Goal: Task Accomplishment & Management: Manage account settings

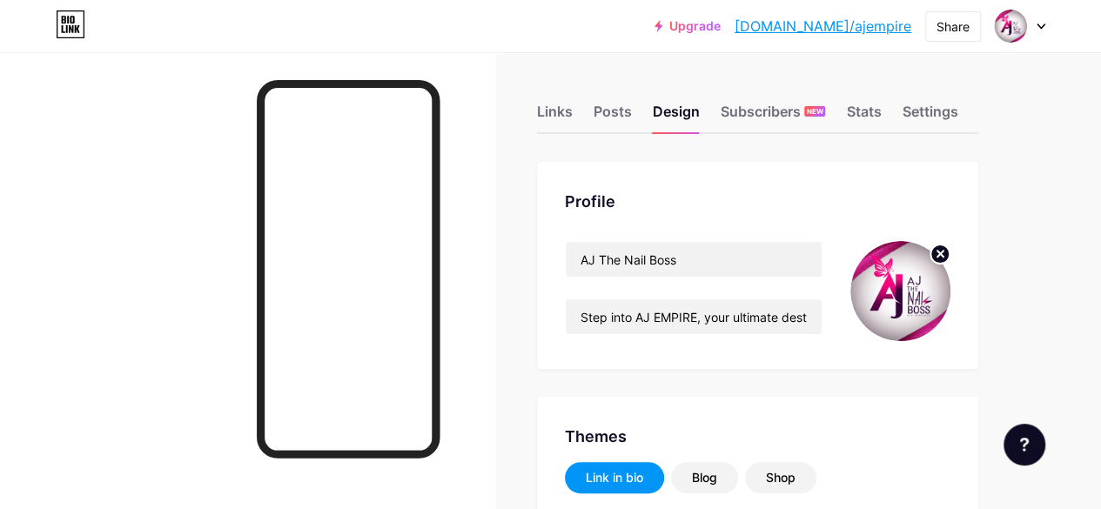
click at [944, 253] on icon at bounding box center [941, 254] width 6 height 6
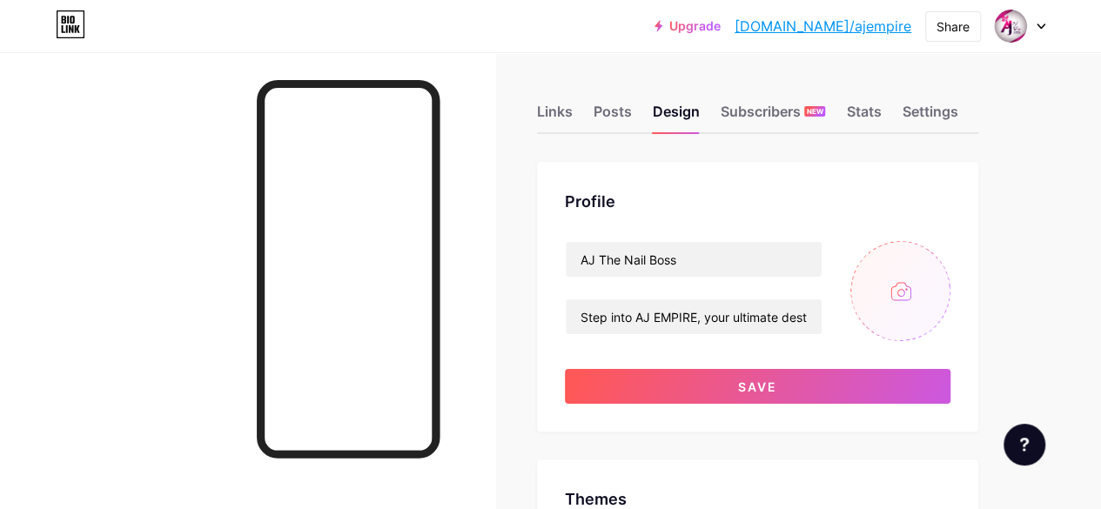
click at [909, 288] on input "file" at bounding box center [901, 291] width 100 height 100
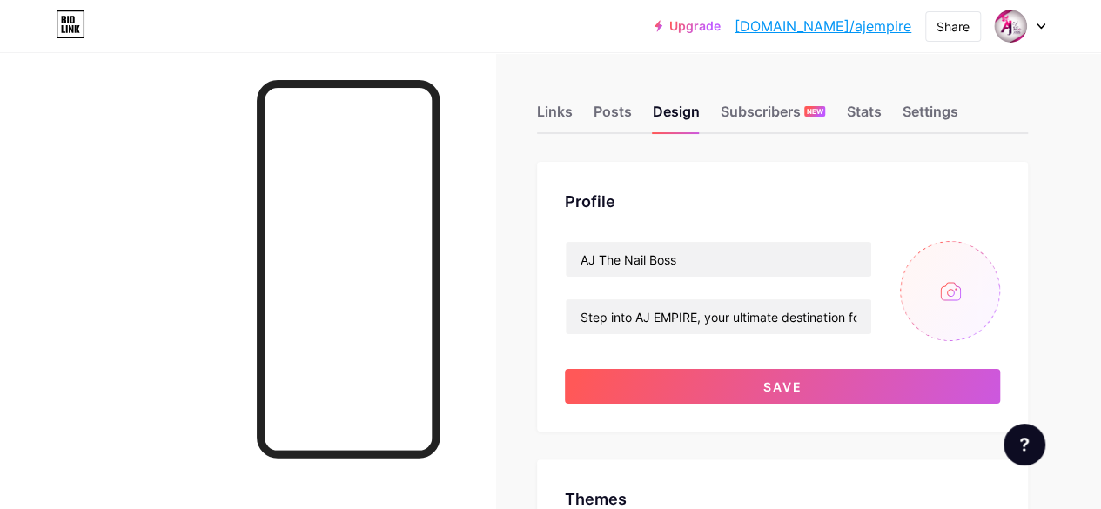
type input "C:\fakepath\WhatsApp Image [DATE] 23.33.00_d8e2cb0b.jpg"
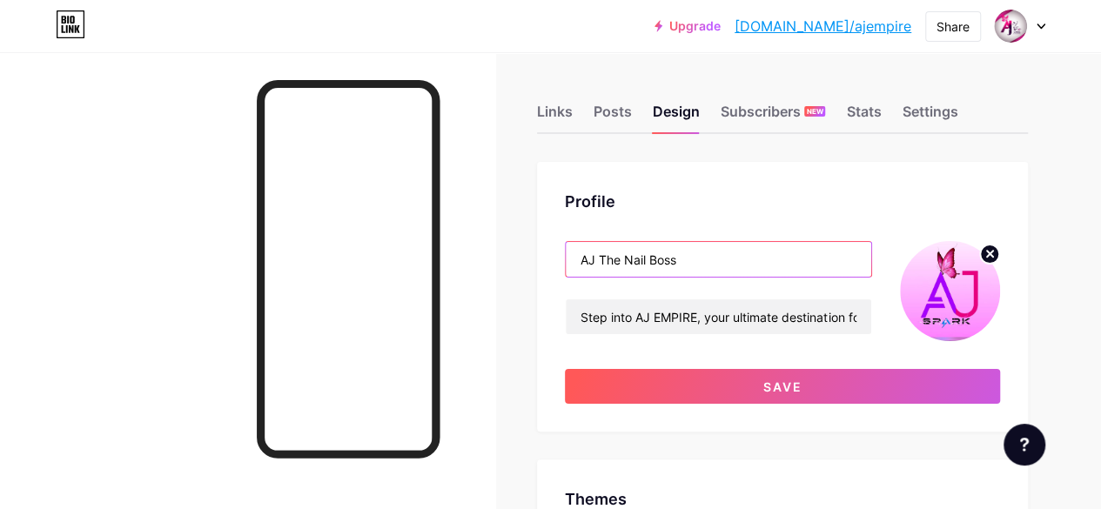
click at [694, 266] on input "AJ The Nail Boss" at bounding box center [719, 259] width 306 height 35
click at [625, 257] on input "AJ The Nail Boss" at bounding box center [719, 259] width 306 height 35
click at [653, 258] on input "AJ THE Nail Boss" at bounding box center [719, 259] width 306 height 35
click at [689, 260] on input "AJ THE NAIL Boss" at bounding box center [719, 259] width 306 height 35
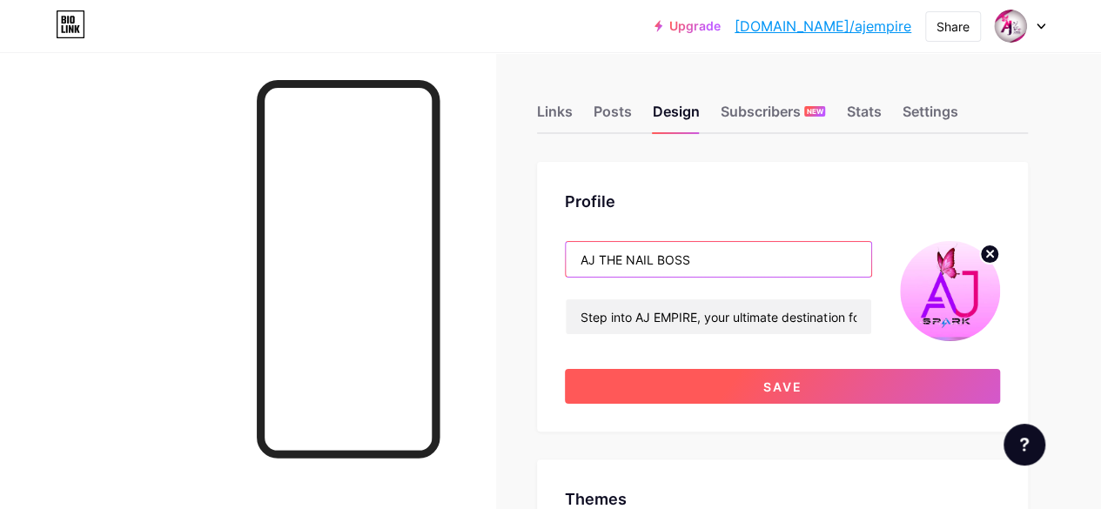
type input "AJ THE NAIL BOSS"
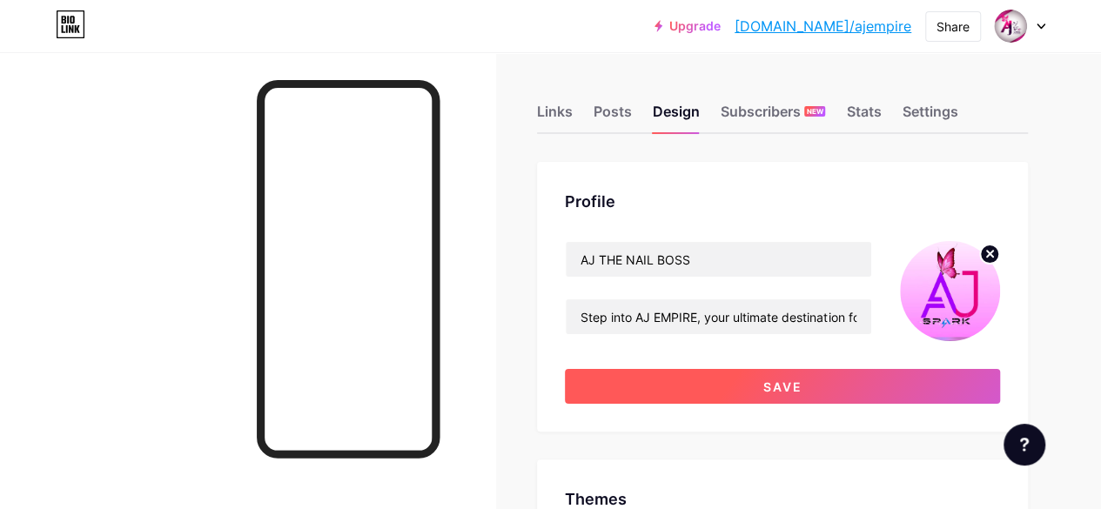
click at [793, 385] on span "Save" at bounding box center [782, 387] width 39 height 15
click at [793, 385] on span at bounding box center [783, 386] width 27 height 27
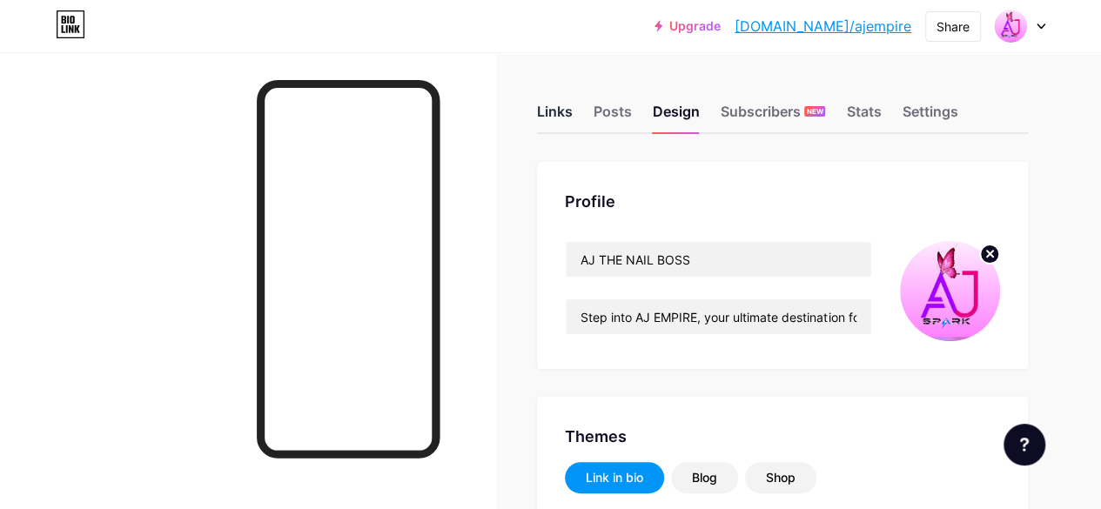
click at [555, 112] on div "Links" at bounding box center [555, 116] width 36 height 31
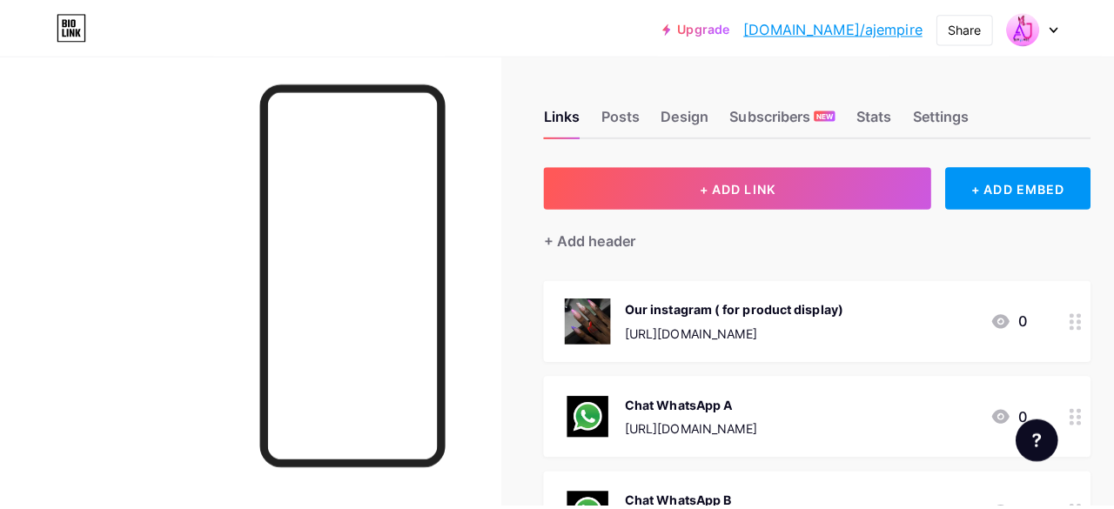
scroll to position [82, 0]
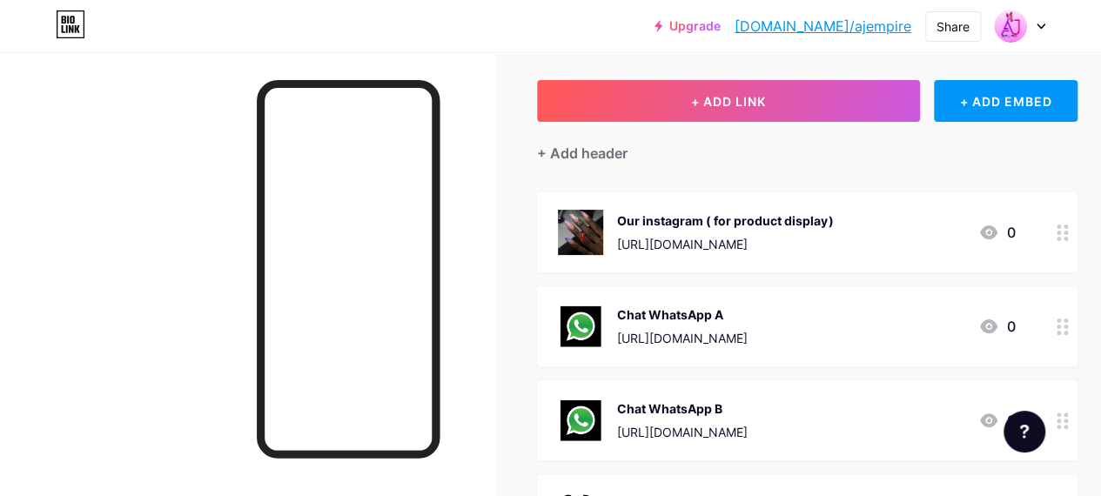
click at [813, 283] on span "Our instagram ( for product display) [URL][DOMAIN_NAME] 0 Chat WhatsApp A [URL]…" at bounding box center [807, 379] width 541 height 375
click at [853, 318] on div "Chat WhatsApp A [URL][DOMAIN_NAME] 0" at bounding box center [786, 326] width 457 height 45
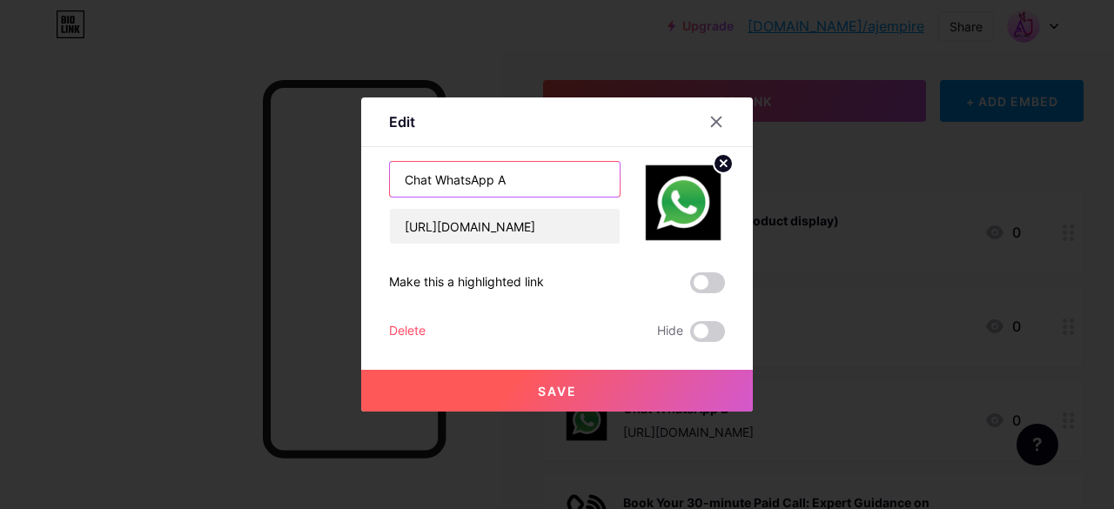
click at [541, 185] on input "Chat WhatsApp A" at bounding box center [505, 179] width 230 height 35
paste input "beginners kit of 56,000 DM on WhatsApp to place your order"
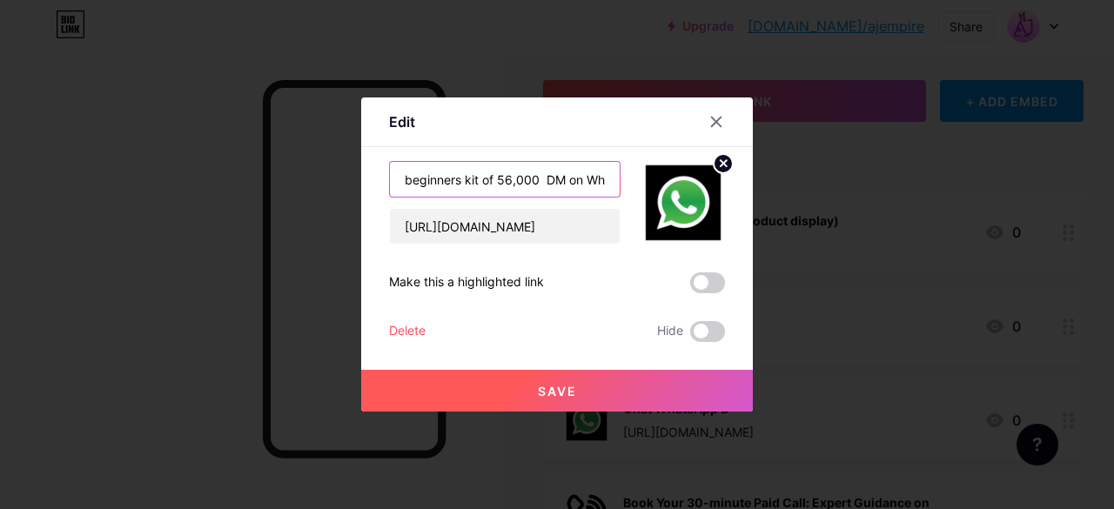
scroll to position [0, 151]
type input "beginners kit of 56,000 DM on WhatsApp to place your order"
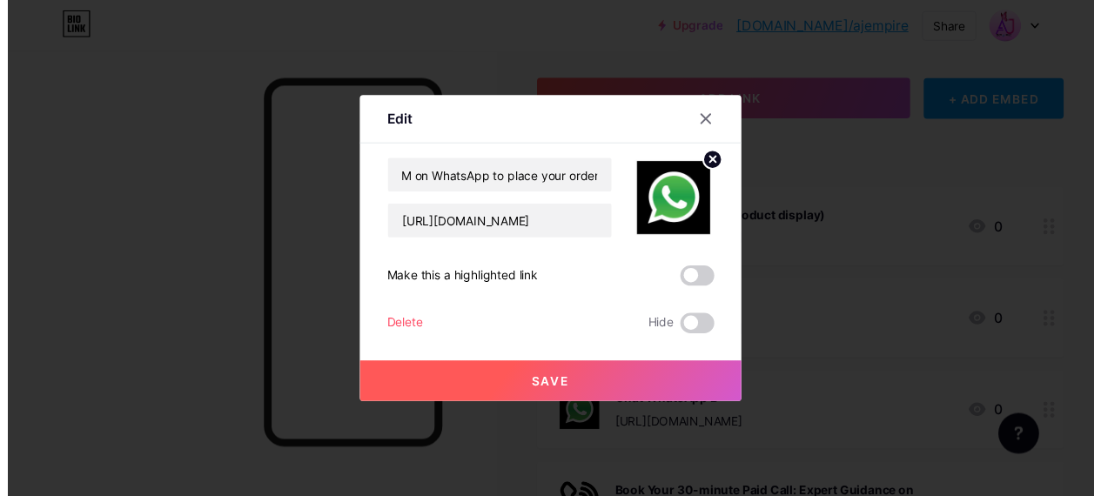
scroll to position [0, 0]
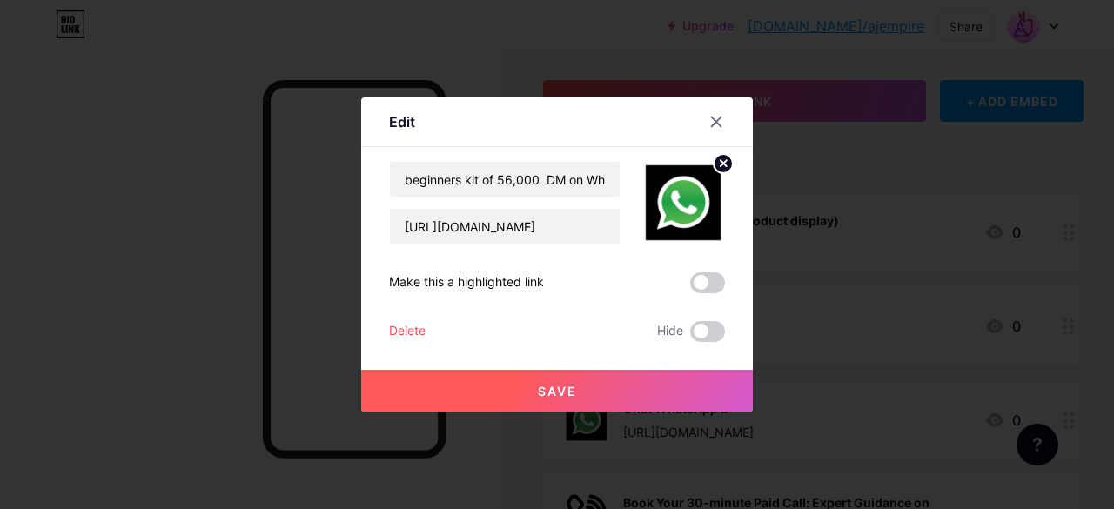
click at [627, 393] on button "Save" at bounding box center [557, 391] width 392 height 42
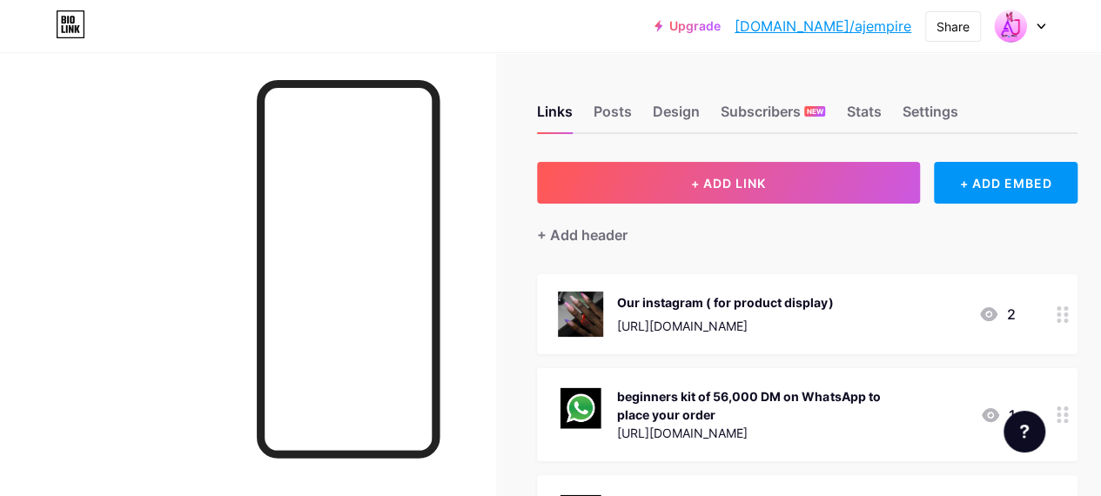
click at [1043, 28] on icon at bounding box center [1041, 27] width 9 height 6
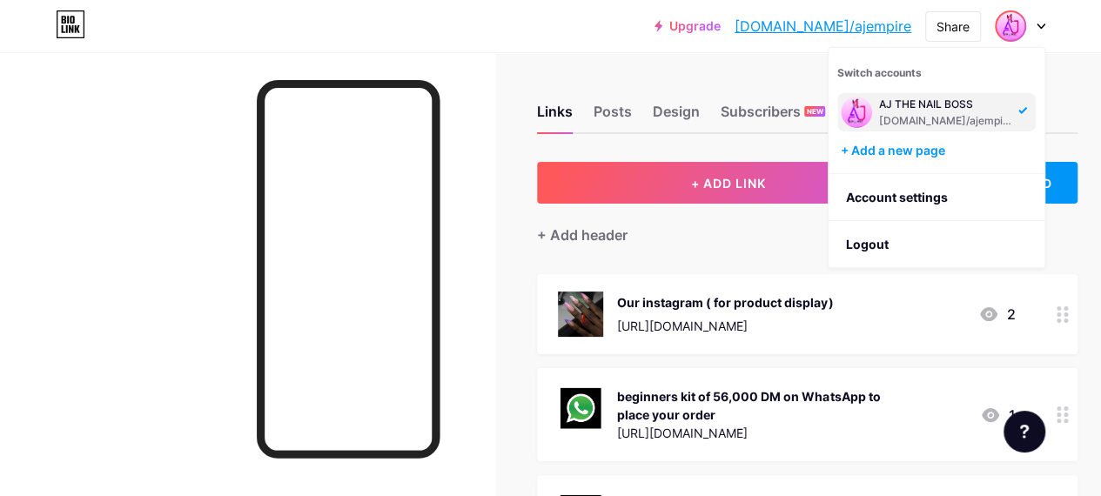
click at [721, 32] on link "Upgrade" at bounding box center [688, 26] width 66 height 14
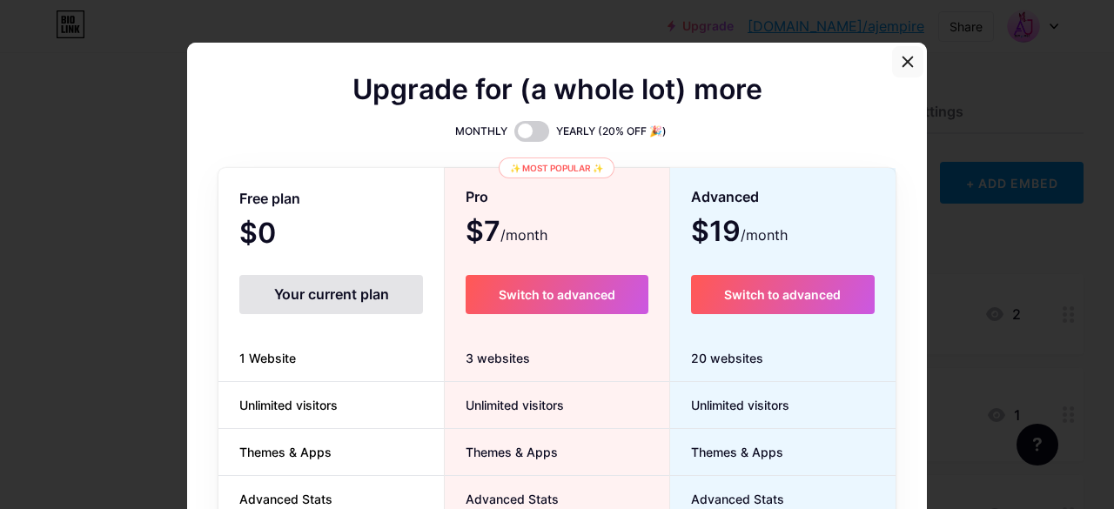
click at [905, 58] on icon at bounding box center [909, 62] width 10 height 10
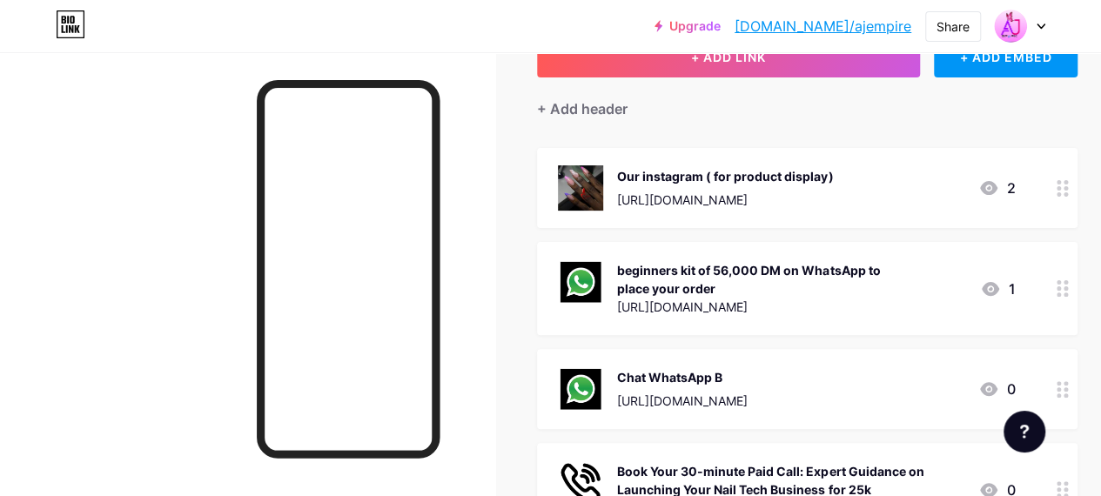
scroll to position [127, 0]
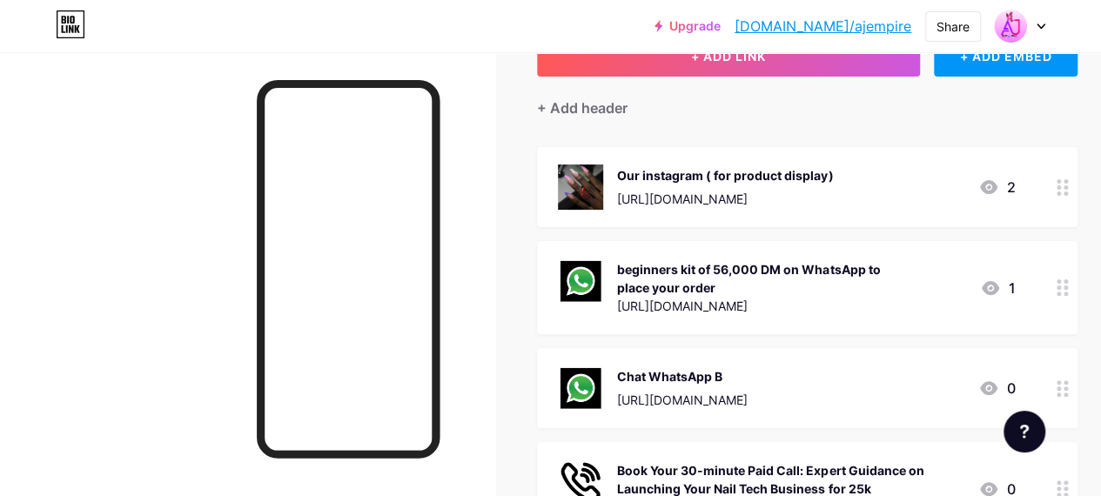
click at [881, 293] on div "beginners kit of 56,000 DM on WhatsApp to place your order" at bounding box center [791, 278] width 349 height 37
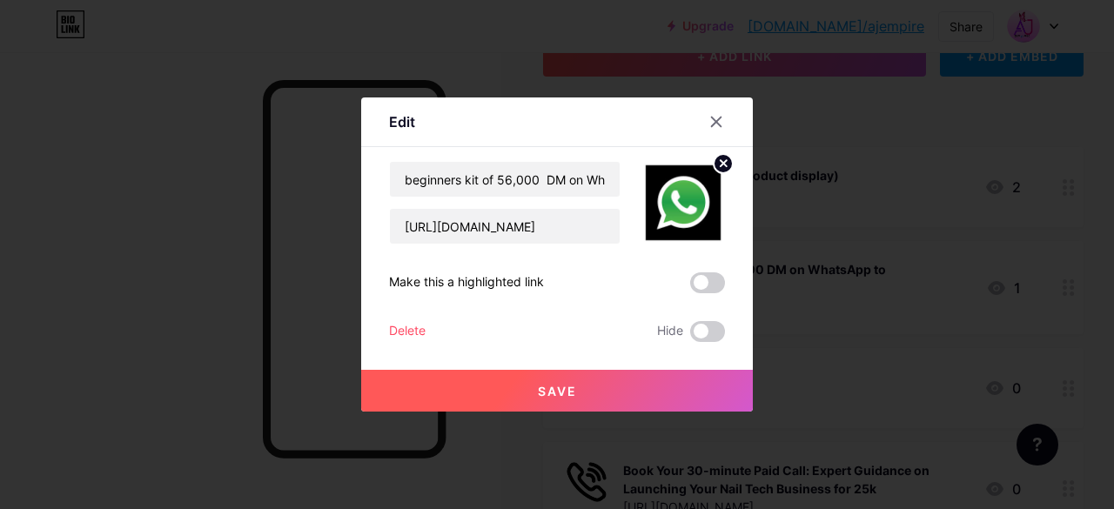
click at [721, 161] on icon at bounding box center [724, 163] width 6 height 6
click at [679, 191] on rect at bounding box center [680, 191] width 28 height 28
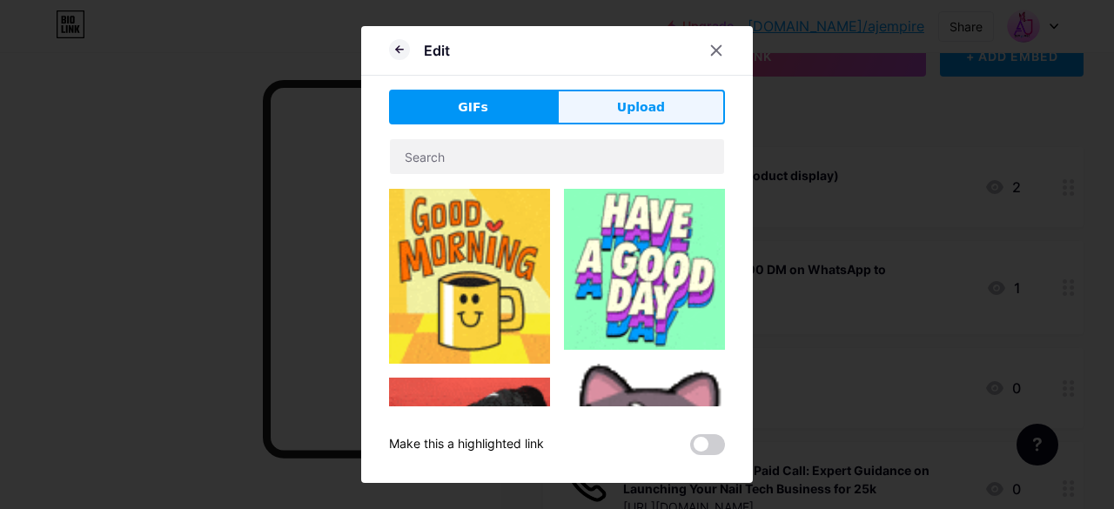
click at [617, 115] on span "Upload" at bounding box center [641, 107] width 48 height 18
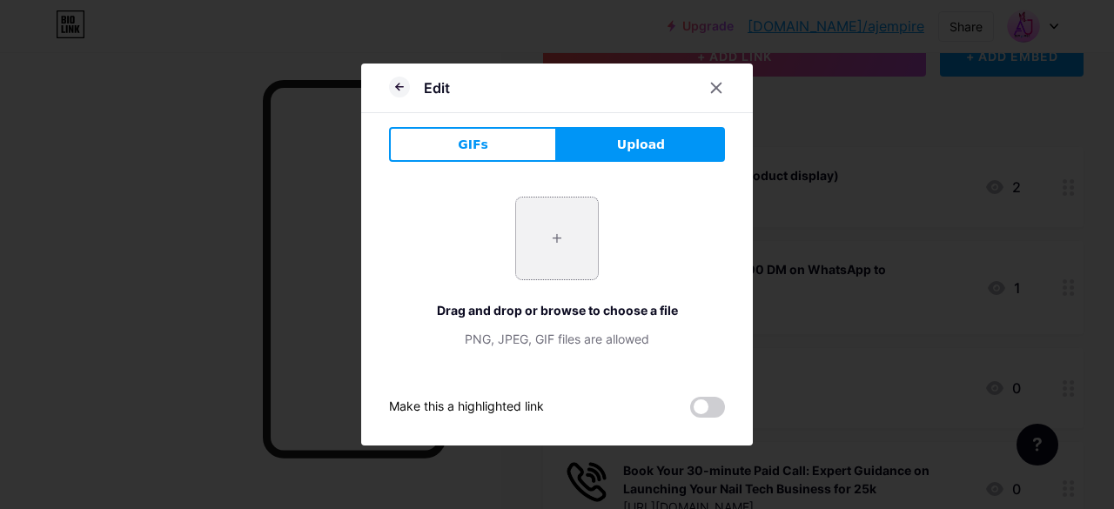
click at [550, 245] on input "file" at bounding box center [557, 239] width 82 height 82
type input "C:\fakepath\WhatsApp Image [DATE] at 23.29.33_70406d74.jpg"
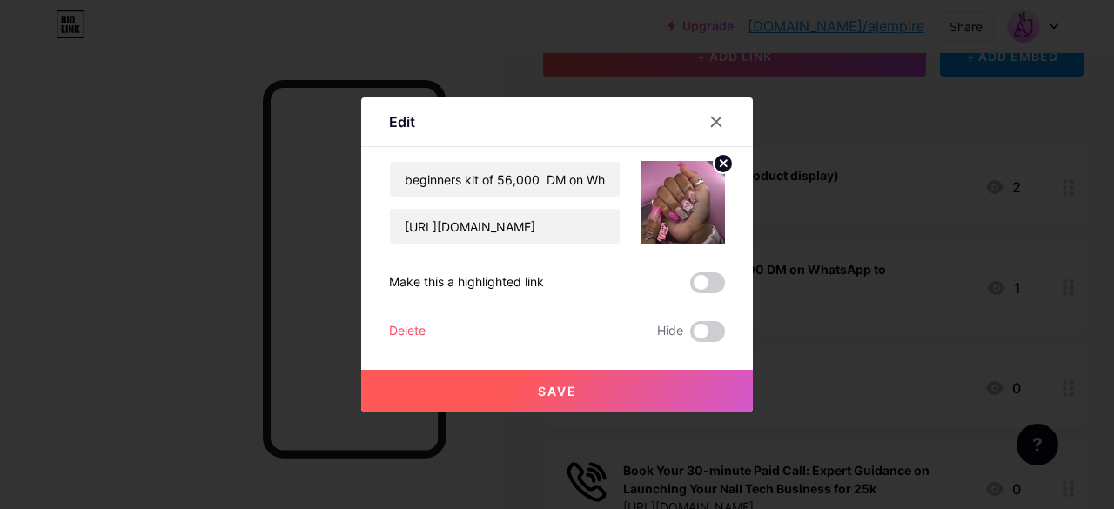
click at [587, 386] on button "Save" at bounding box center [557, 391] width 392 height 42
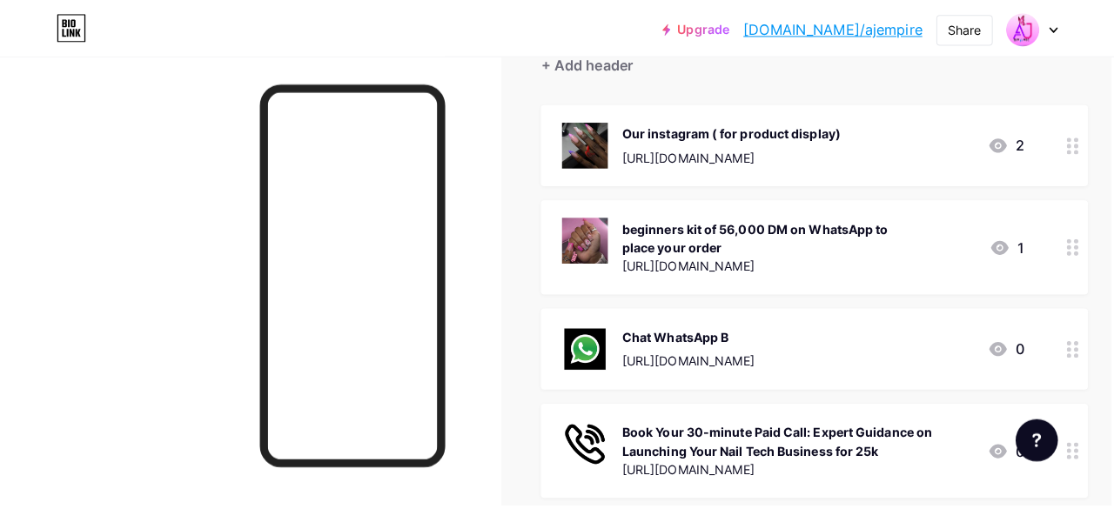
scroll to position [189, 5]
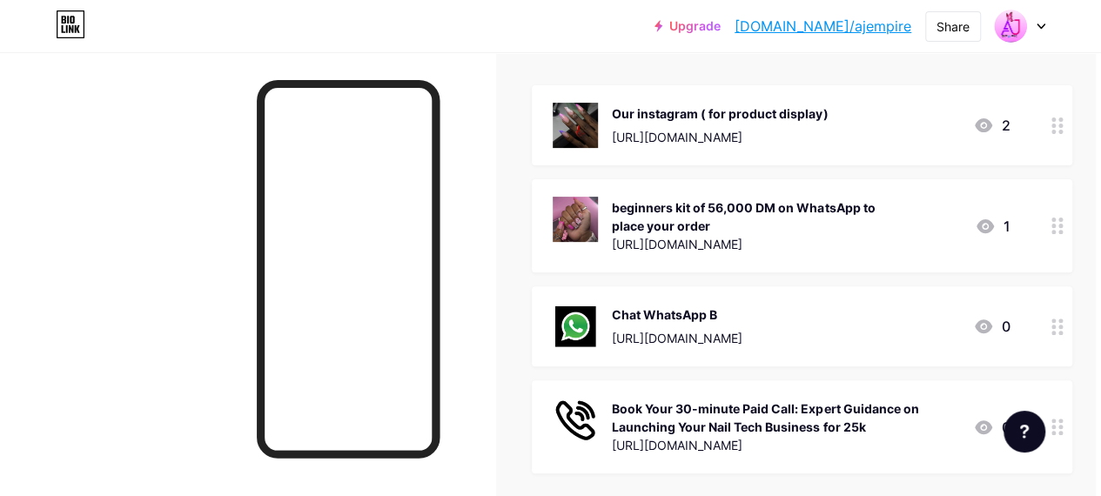
click at [794, 71] on div "+ ADD LINK + ADD EMBED + Add header Our instagram ( for product display) [URL][…" at bounding box center [802, 359] width 541 height 773
click at [828, 113] on div "Our instagram ( for product display)" at bounding box center [720, 113] width 216 height 18
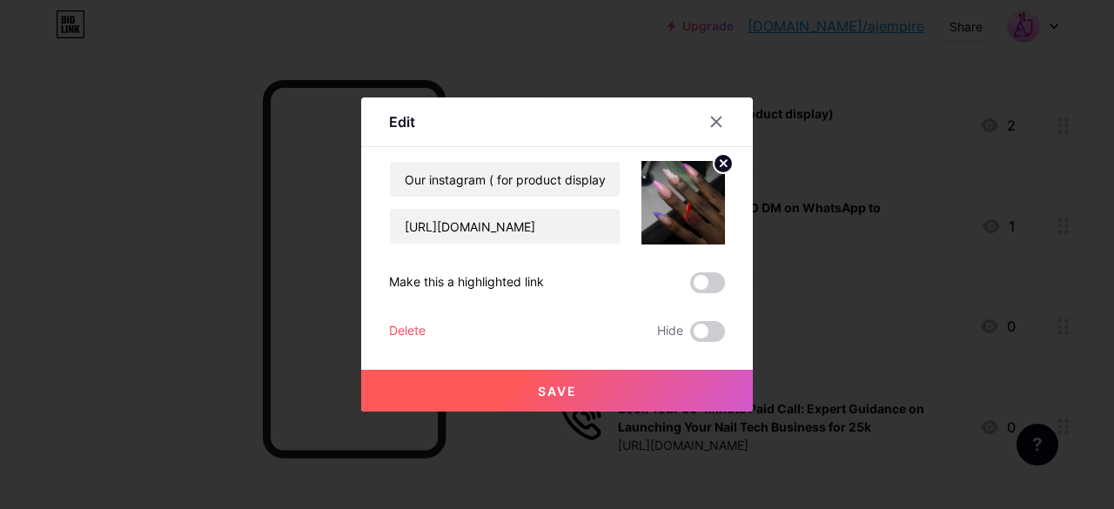
click at [714, 160] on circle at bounding box center [723, 163] width 19 height 19
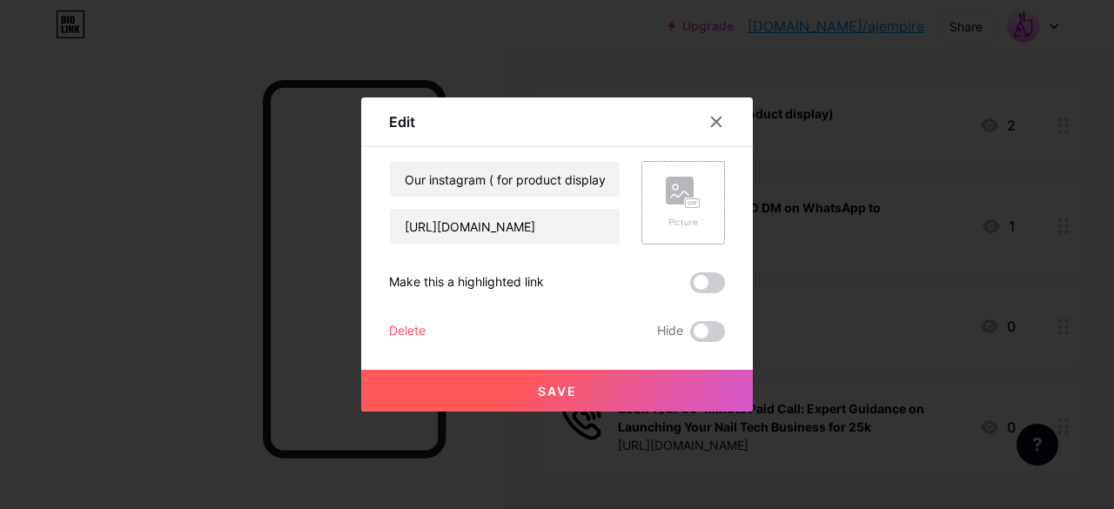
click at [680, 194] on rect at bounding box center [680, 191] width 28 height 28
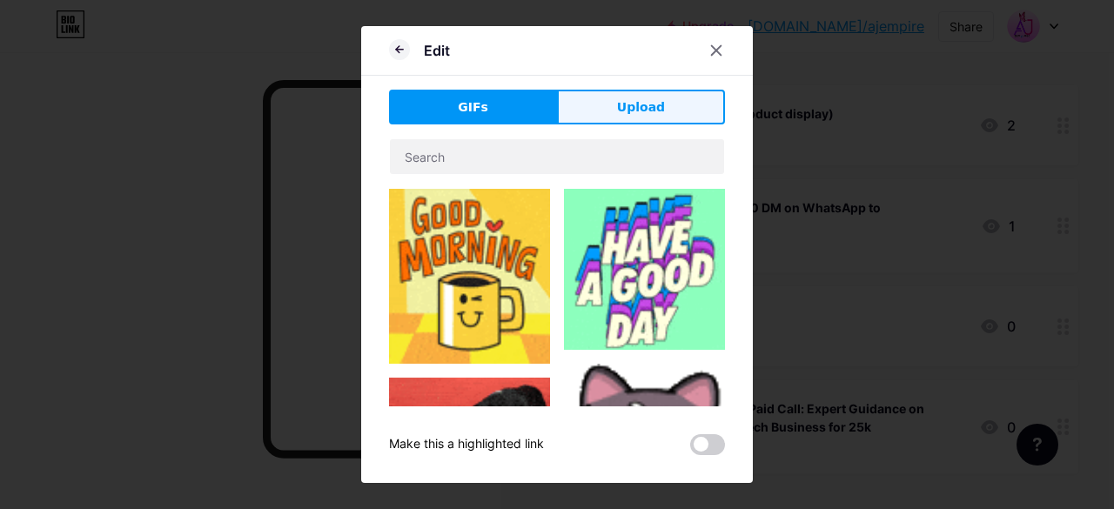
click at [648, 107] on span "Upload" at bounding box center [641, 107] width 48 height 18
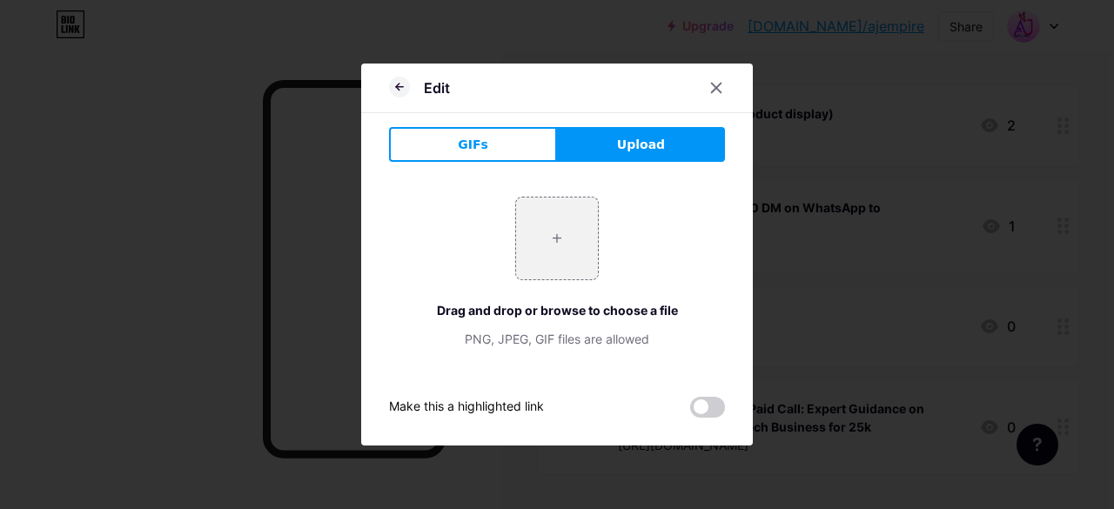
click at [606, 145] on button "Upload" at bounding box center [641, 144] width 168 height 35
click at [551, 231] on input "file" at bounding box center [557, 239] width 82 height 82
drag, startPoint x: 555, startPoint y: 219, endPoint x: 565, endPoint y: 197, distance: 24.9
click at [565, 198] on input "file" at bounding box center [557, 239] width 82 height 82
click at [1005, 282] on div at bounding box center [557, 254] width 1114 height 509
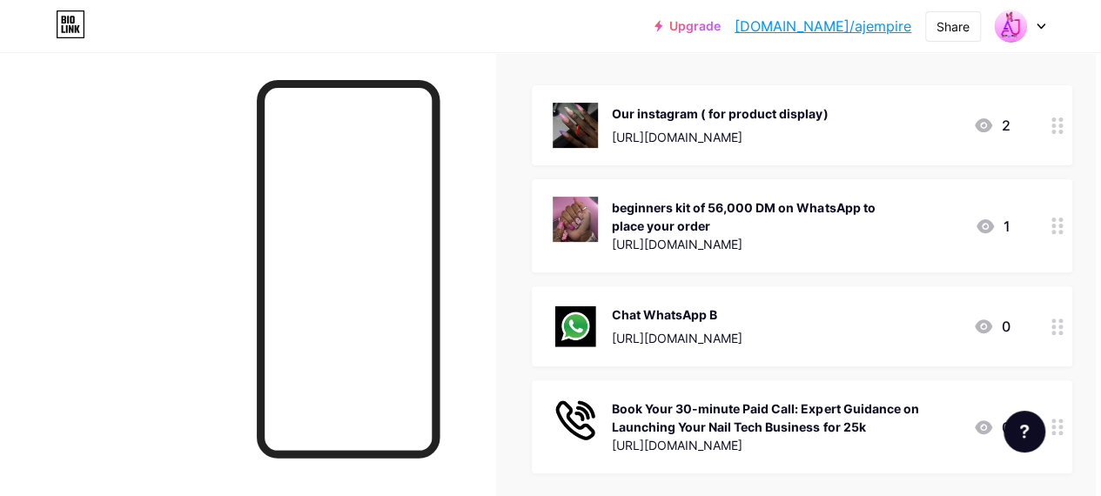
click at [764, 56] on div "+ Add header" at bounding box center [802, 36] width 541 height 43
click at [828, 137] on div "[URL][DOMAIN_NAME]" at bounding box center [720, 137] width 216 height 18
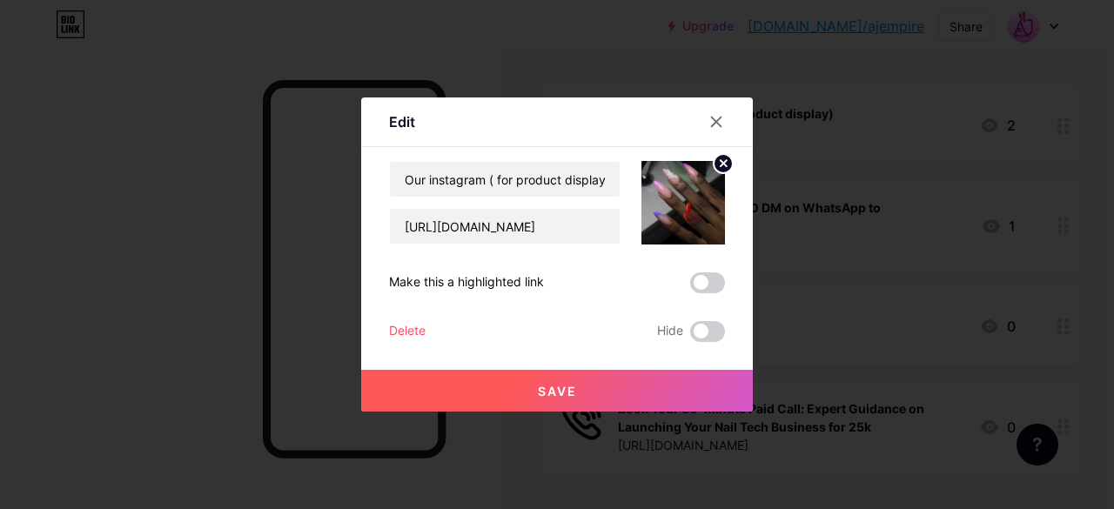
click at [721, 163] on icon at bounding box center [724, 163] width 6 height 6
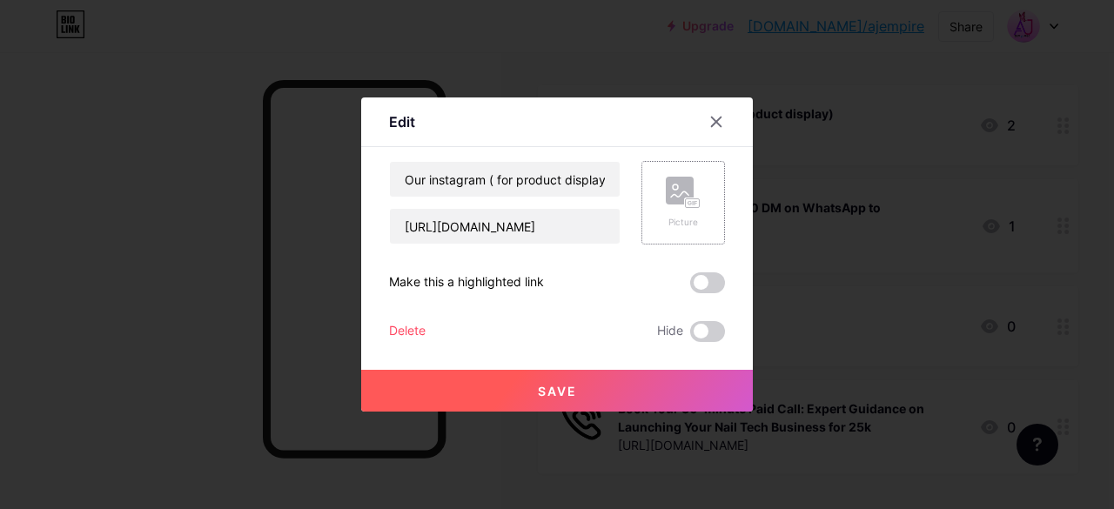
click at [658, 194] on div "Picture" at bounding box center [684, 203] width 84 height 84
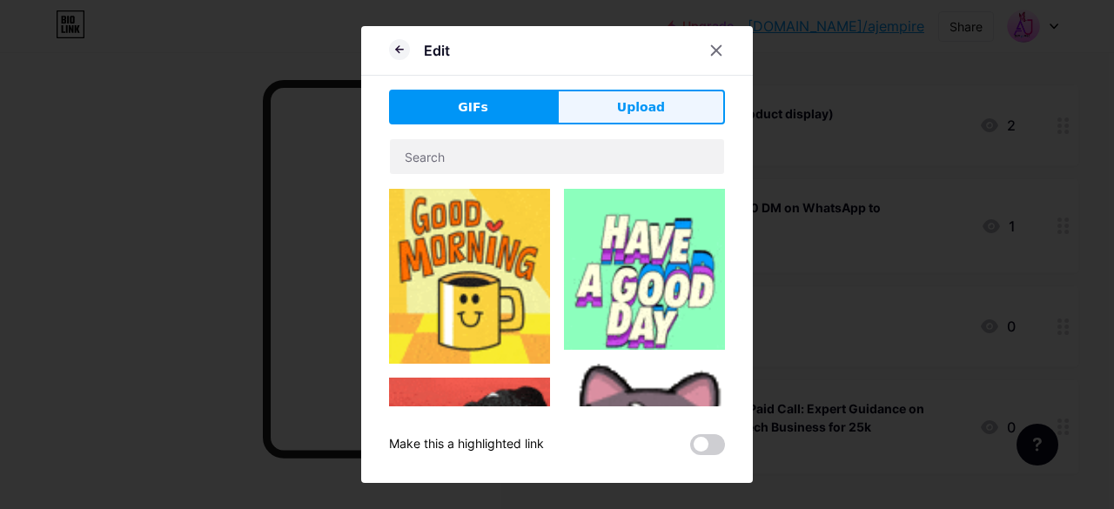
click at [608, 102] on button "Upload" at bounding box center [641, 107] width 168 height 35
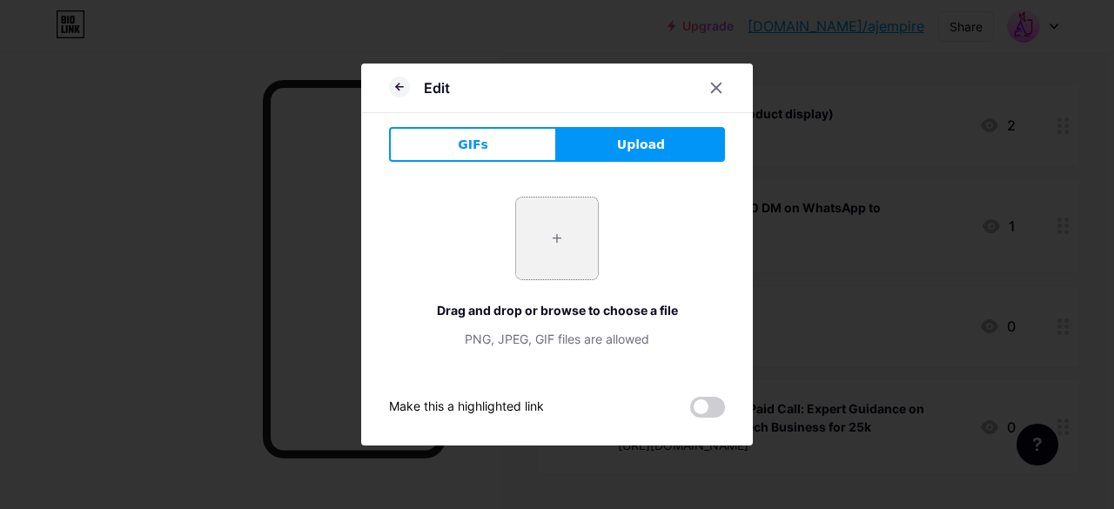
click at [546, 226] on input "file" at bounding box center [557, 239] width 82 height 82
type input "C:\fakepath\PROF.jpg"
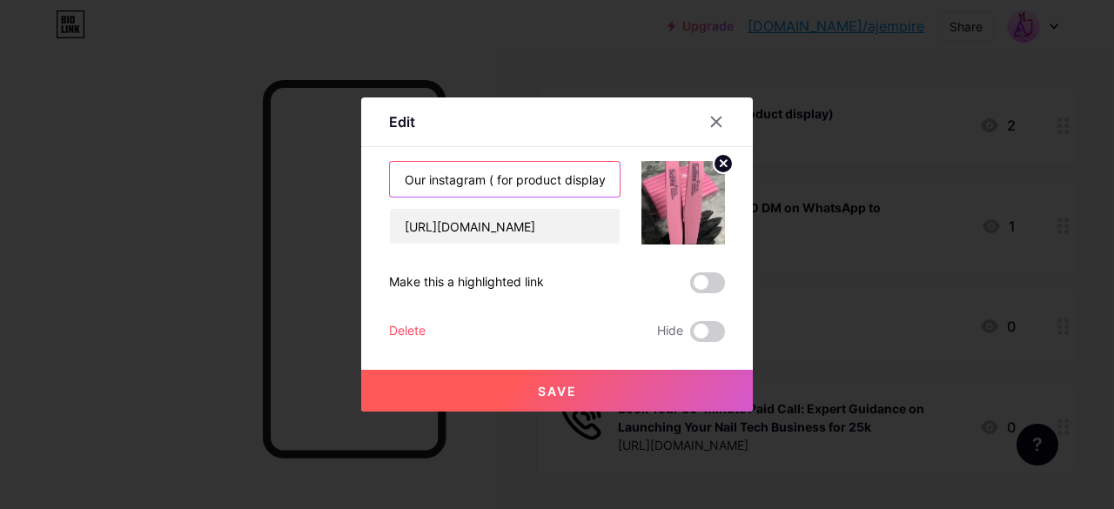
click at [544, 171] on input "Our instagram ( for product display)" at bounding box center [505, 179] width 230 height 35
click at [543, 173] on input "Our instagram ( for product display)" at bounding box center [505, 179] width 230 height 35
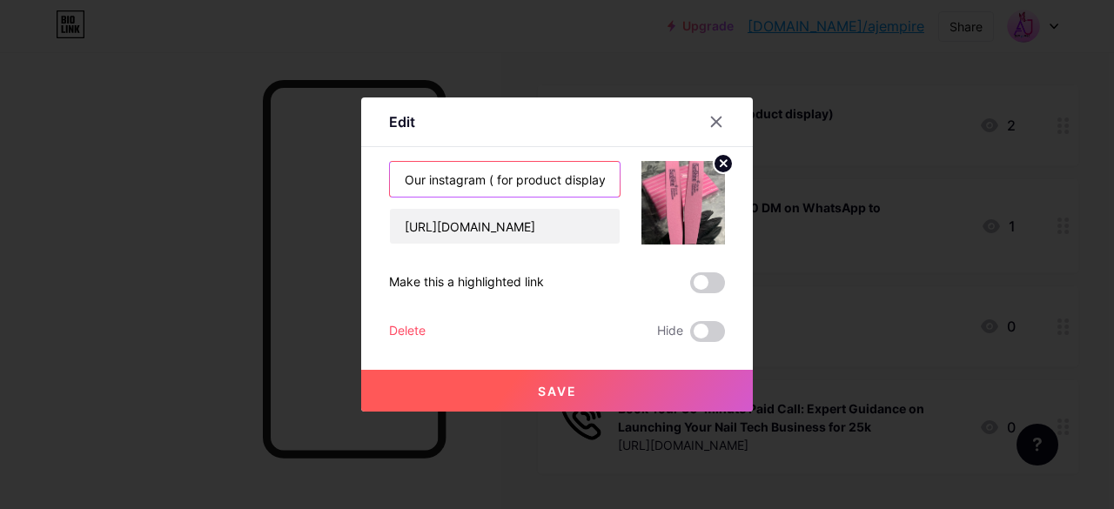
click at [543, 173] on input "Our instagram ( for product display)" at bounding box center [505, 179] width 230 height 35
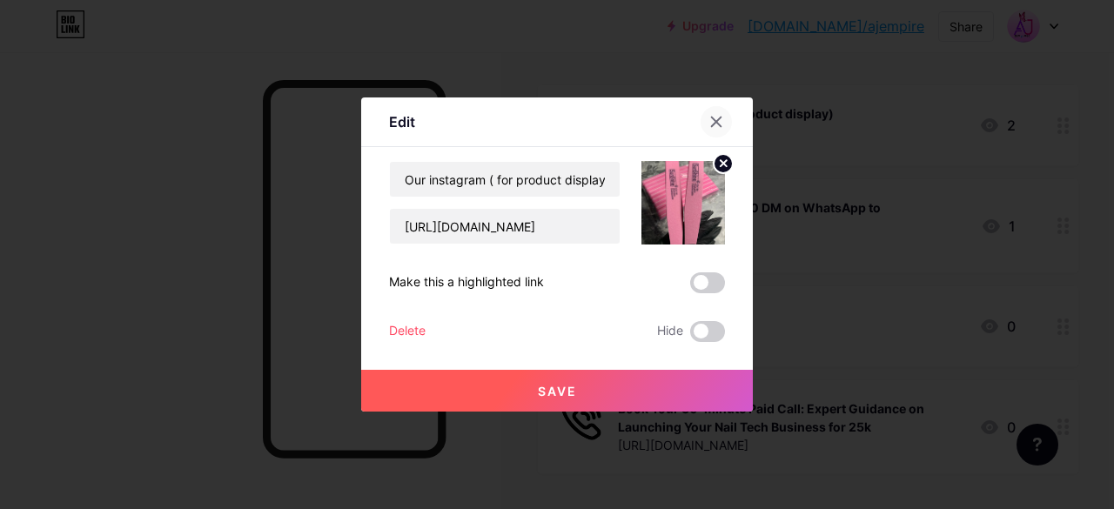
click at [712, 121] on icon at bounding box center [717, 123] width 10 height 10
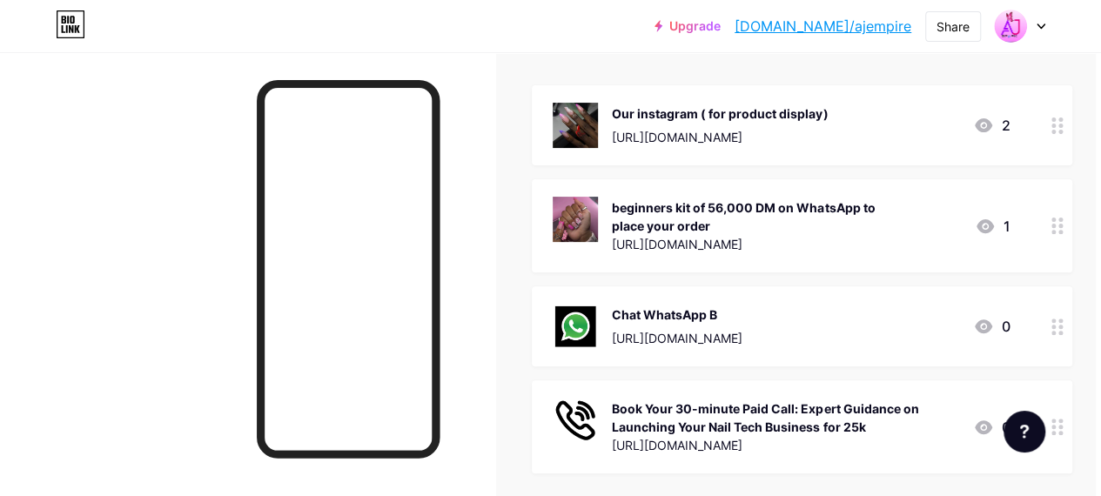
click at [1010, 320] on div "0" at bounding box center [991, 326] width 37 height 21
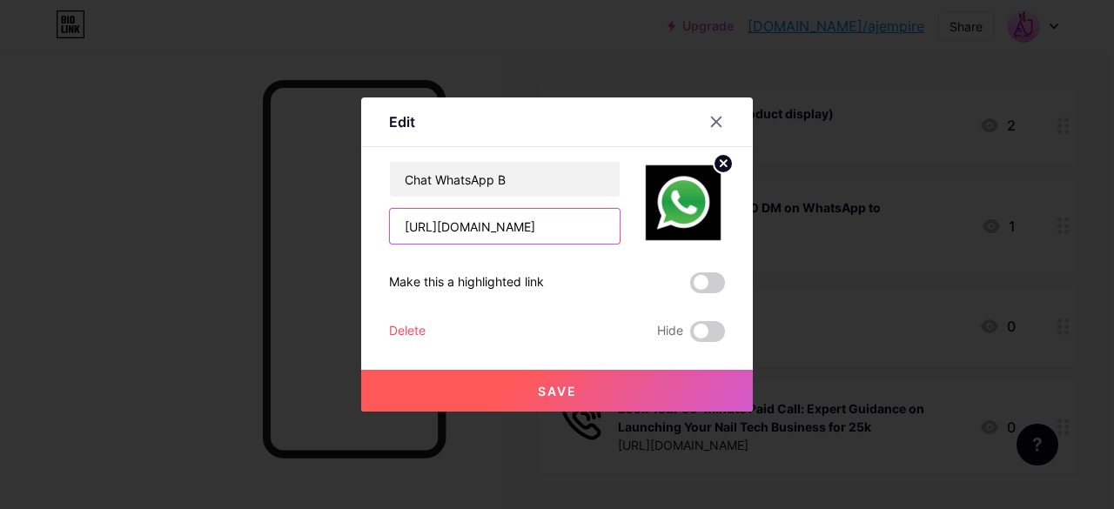
click at [549, 230] on input "[URL][DOMAIN_NAME]" at bounding box center [505, 226] width 230 height 35
paste input "beginners kit of 56,000 DM on WhatsApp to place your order"
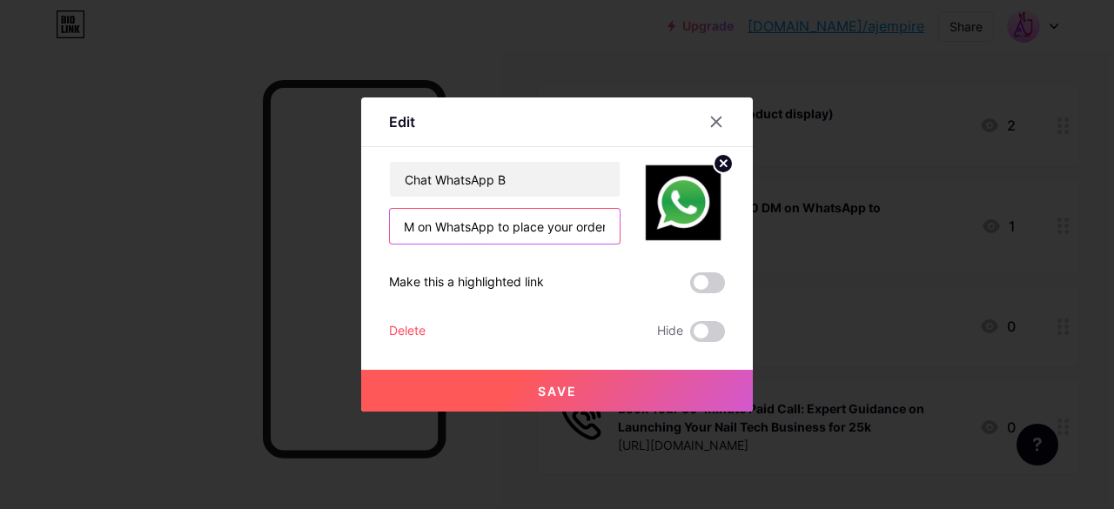
type input "[URL][DOMAIN_NAME]"
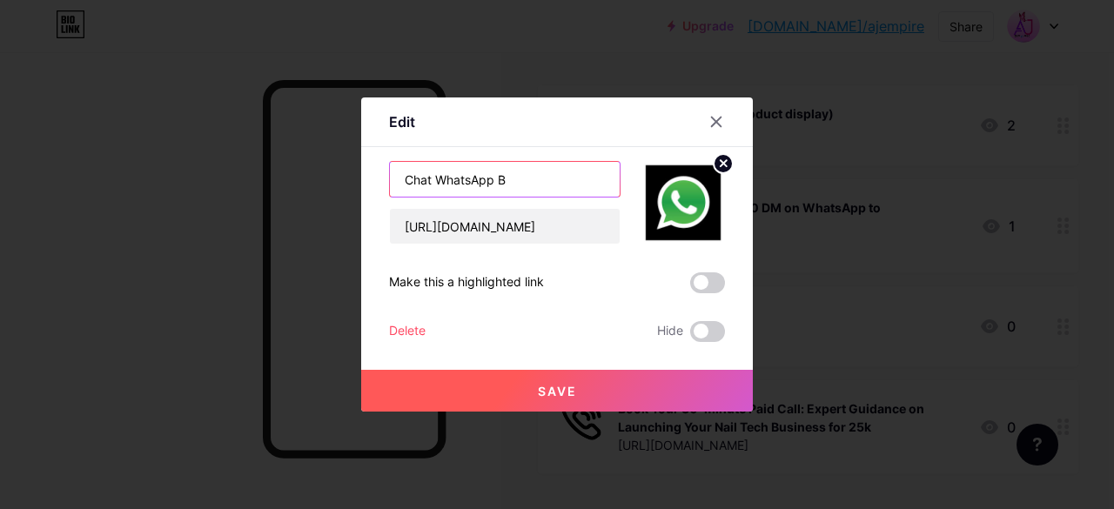
click at [526, 182] on input "Chat WhatsApp B" at bounding box center [505, 179] width 230 height 35
paste input "beginners kit of 56,000 DM on WhatsApp to place your order"
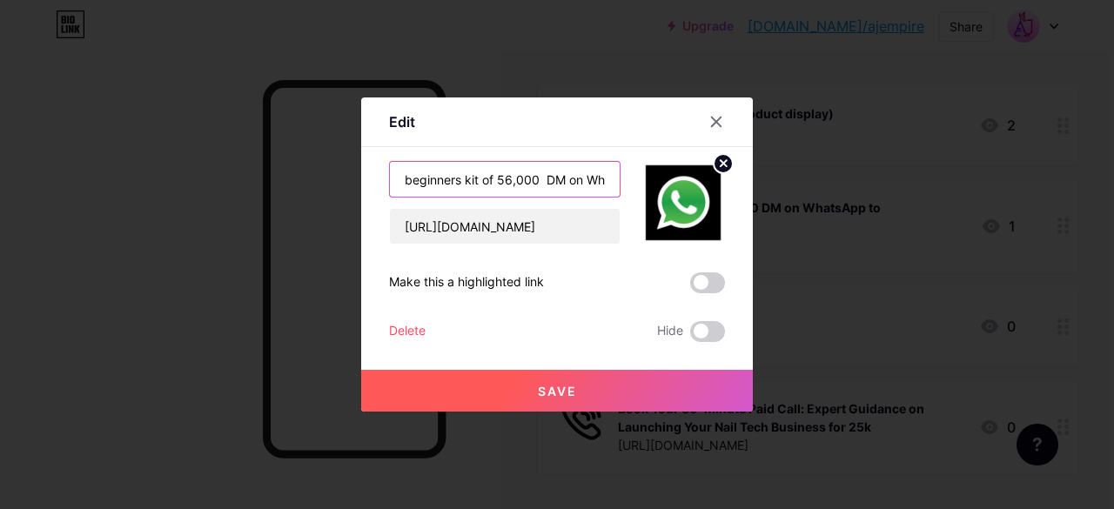
scroll to position [0, 151]
type input "beginners kit of 56,000 DM on WhatsApp to place your order"
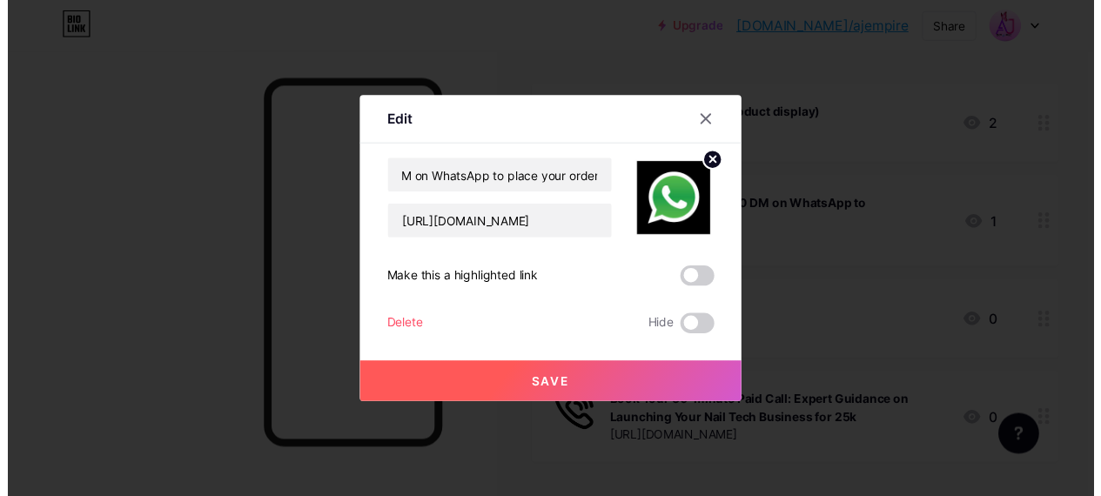
scroll to position [0, 0]
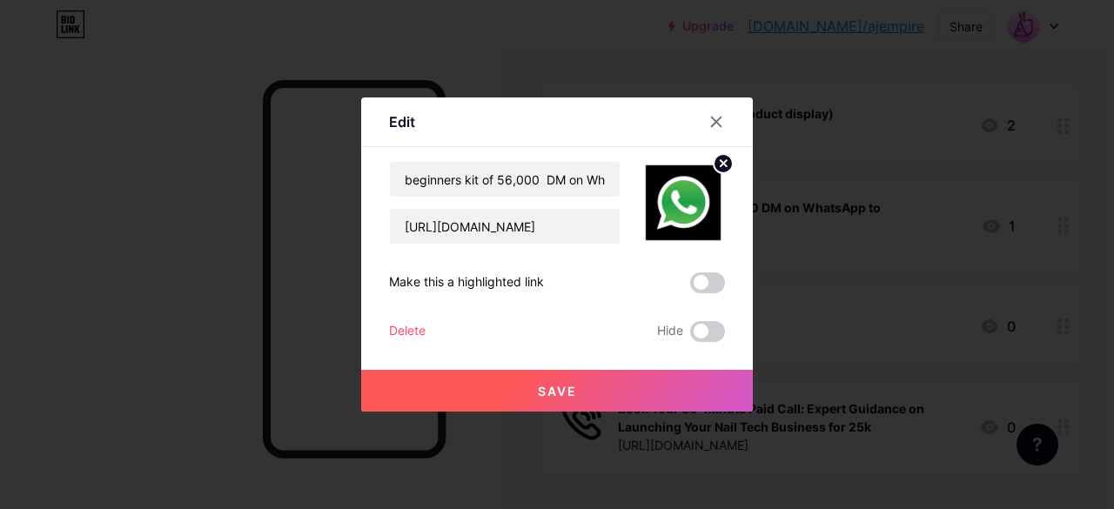
click at [597, 393] on button "Save" at bounding box center [557, 391] width 392 height 42
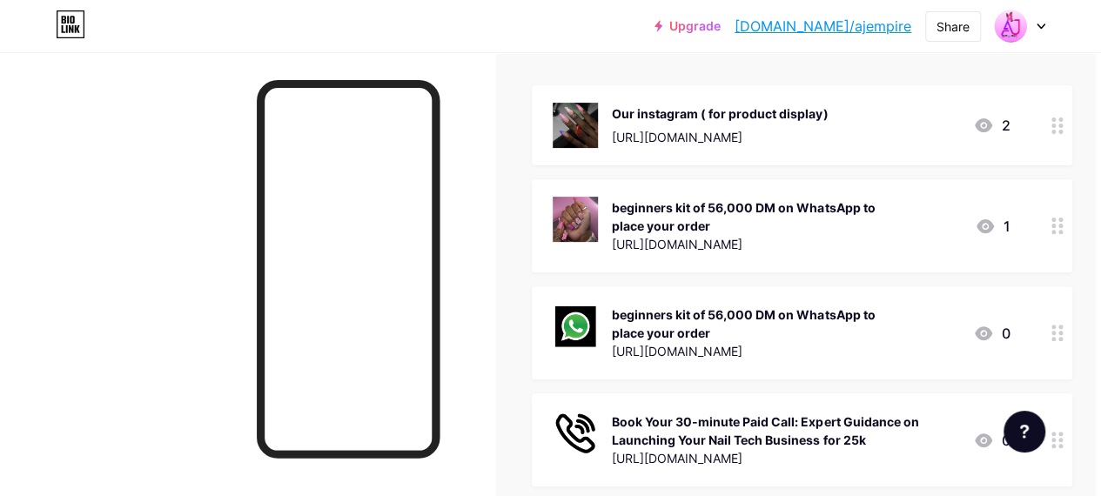
click at [715, 159] on div "Our instagram ( for product display) [URL][DOMAIN_NAME] 2" at bounding box center [802, 125] width 541 height 80
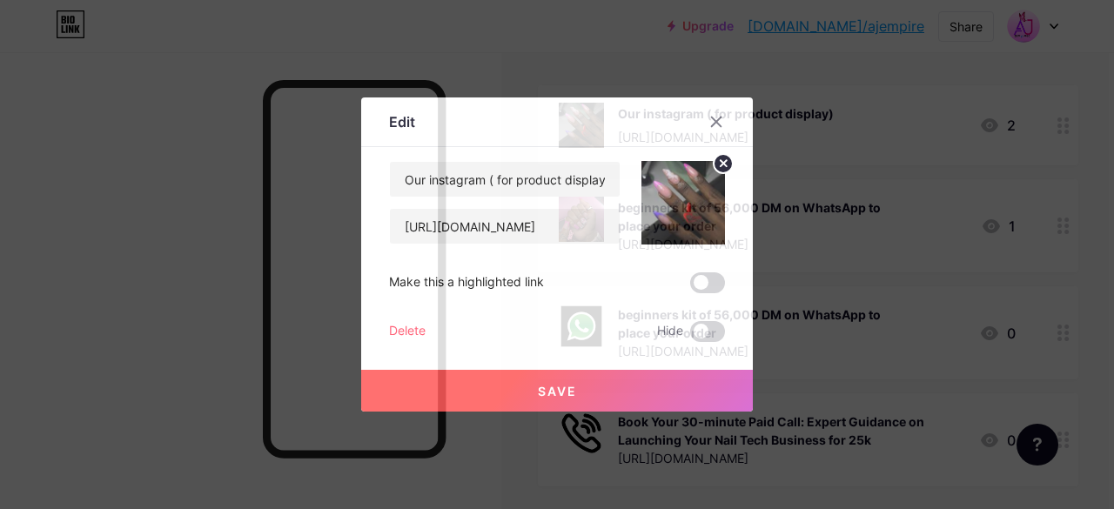
click at [669, 70] on div at bounding box center [557, 254] width 1114 height 509
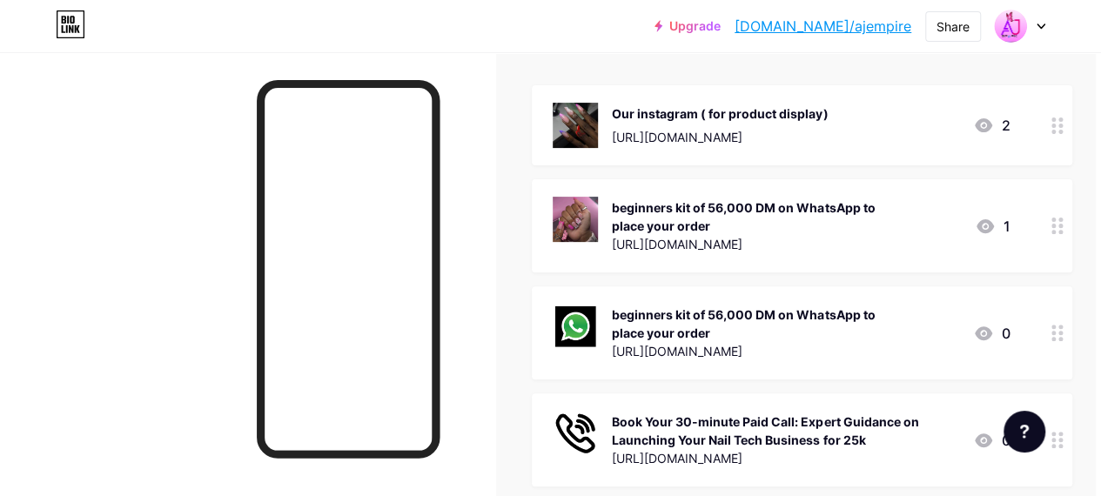
click at [1022, 319] on div "beginners kit of 56,000 DM on WhatsApp to place your order [URL][DOMAIN_NAME] 0" at bounding box center [802, 332] width 541 height 93
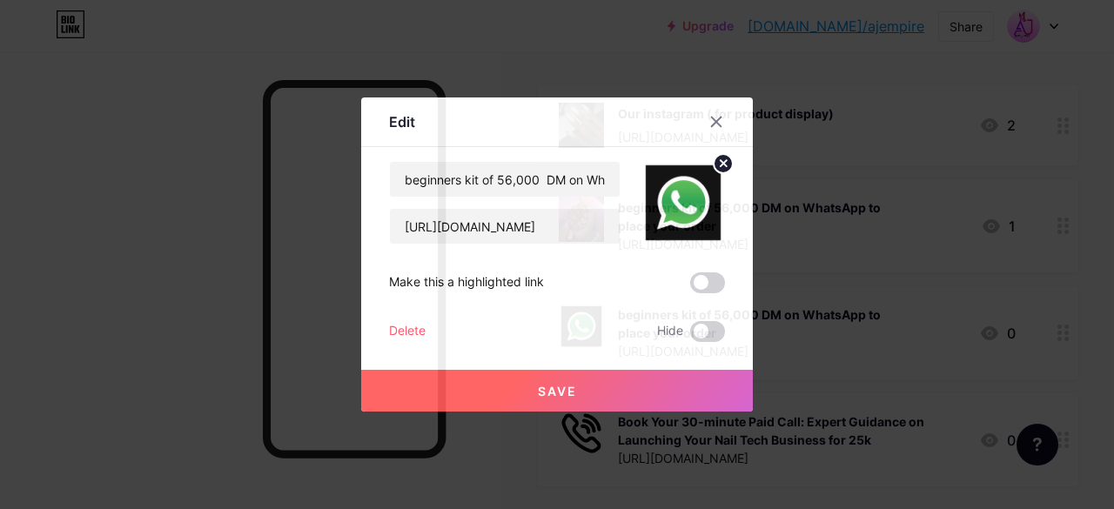
click at [714, 164] on circle at bounding box center [723, 163] width 19 height 19
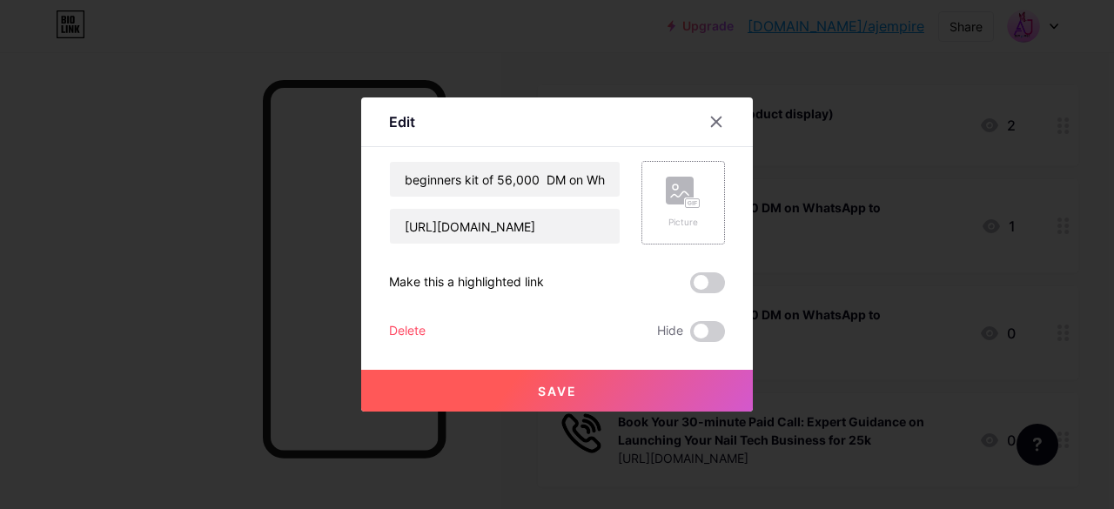
click at [674, 182] on rect at bounding box center [680, 191] width 28 height 28
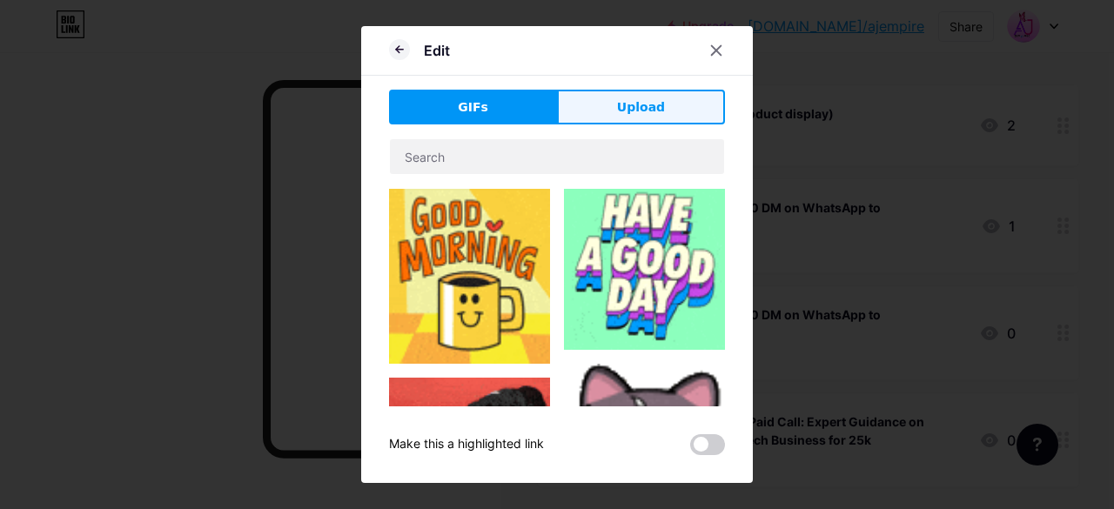
click at [637, 107] on span "Upload" at bounding box center [641, 107] width 48 height 18
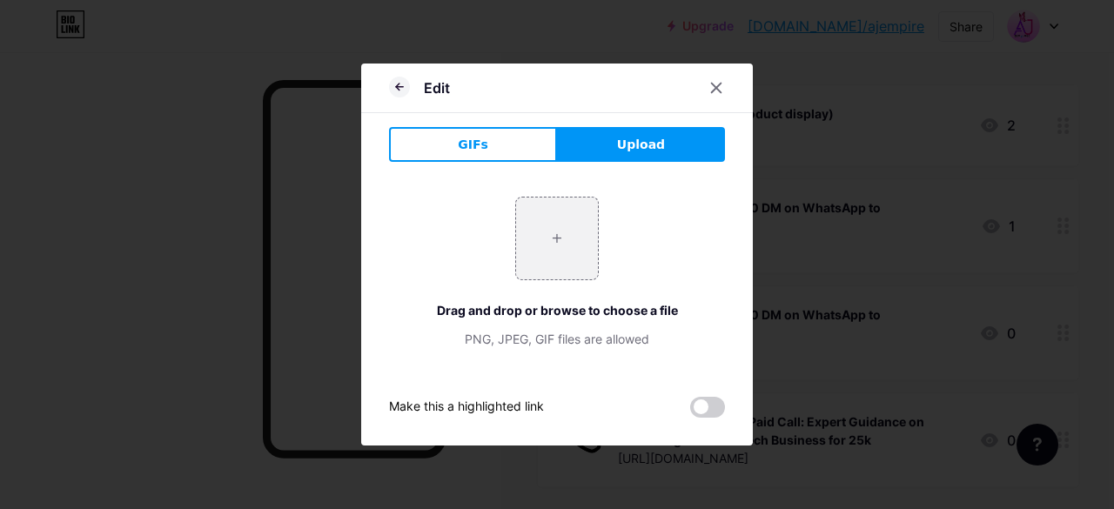
click at [593, 150] on button "Upload" at bounding box center [641, 144] width 168 height 35
click at [560, 224] on input "file" at bounding box center [557, 239] width 82 height 82
type input "C:\fakepath\PROF.jpg"
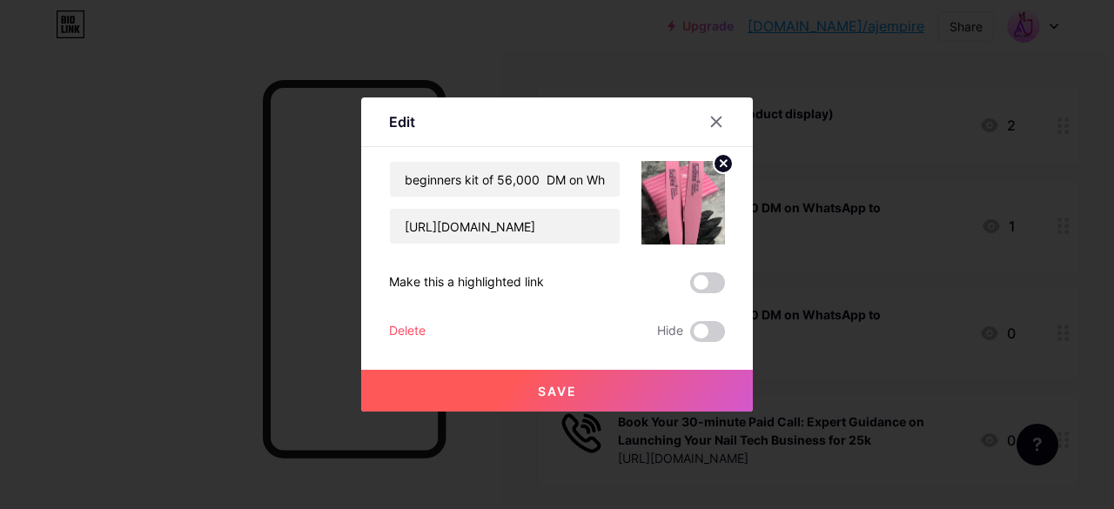
click at [544, 398] on button "Save" at bounding box center [557, 391] width 392 height 42
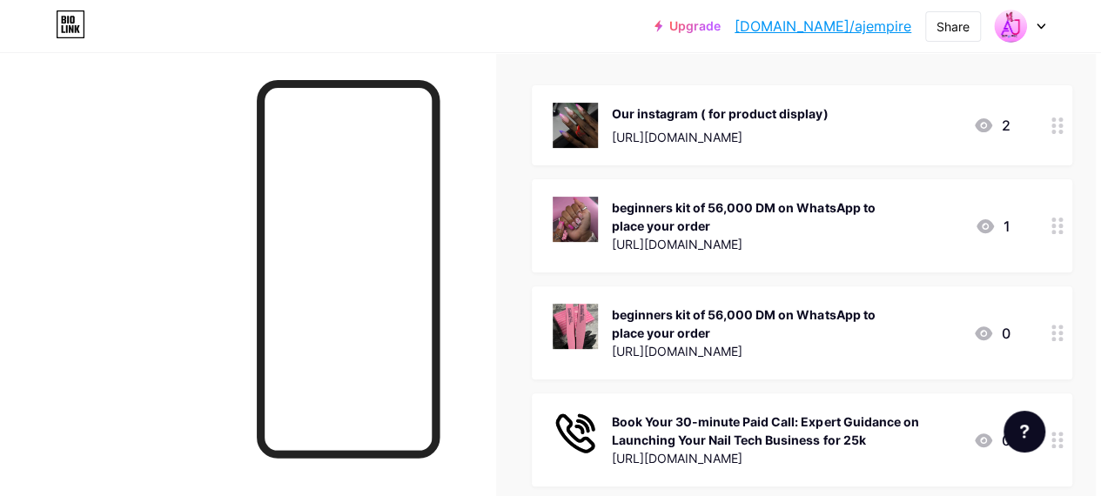
click at [547, 384] on span "Our instagram ( for product display) [URL][DOMAIN_NAME] 2 beginners kit of 56,0…" at bounding box center [802, 285] width 541 height 401
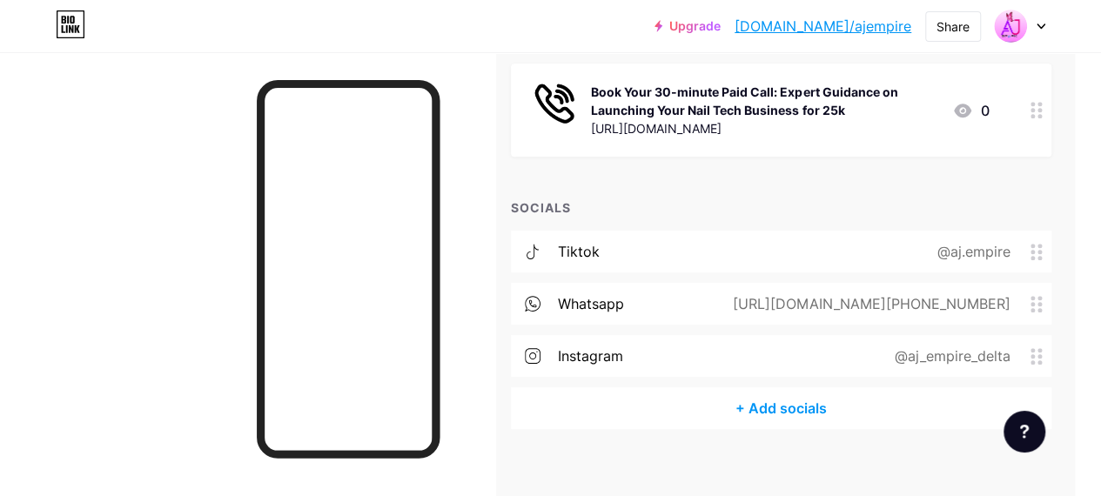
scroll to position [538, 26]
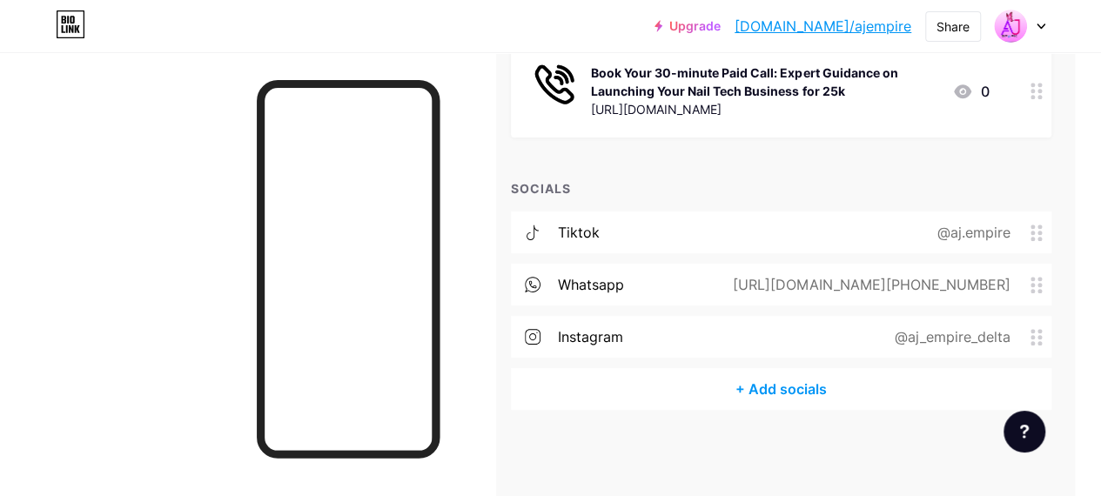
click at [846, 232] on div "tiktok @aj.empire" at bounding box center [781, 233] width 541 height 42
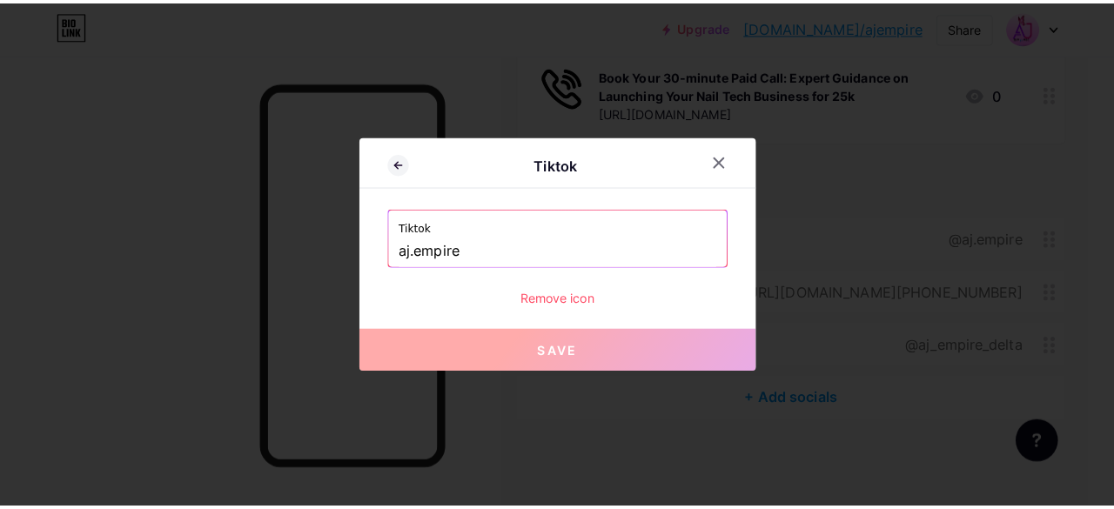
scroll to position [524, 26]
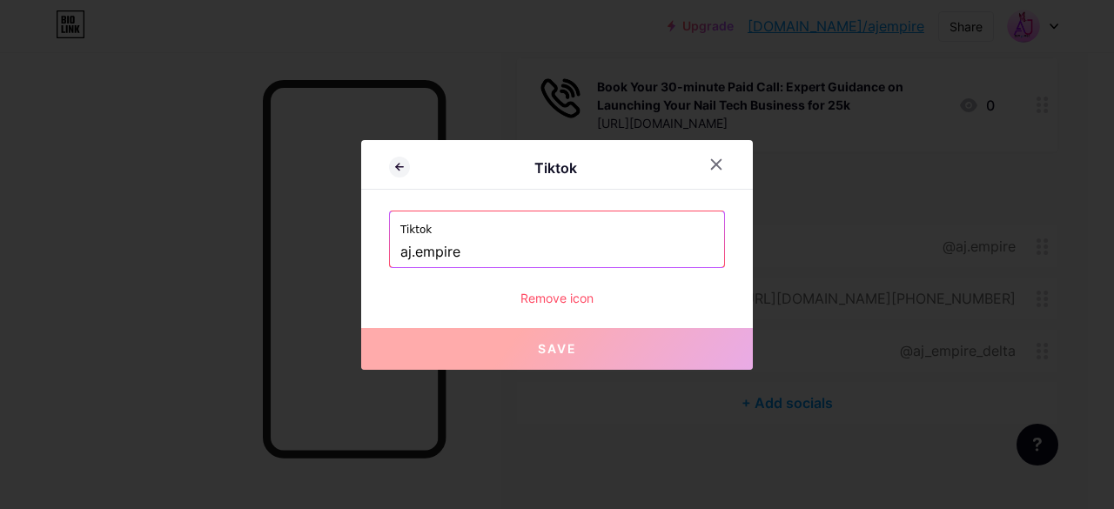
click at [682, 340] on button "Save" at bounding box center [557, 349] width 392 height 42
click at [710, 157] on div at bounding box center [716, 164] width 31 height 31
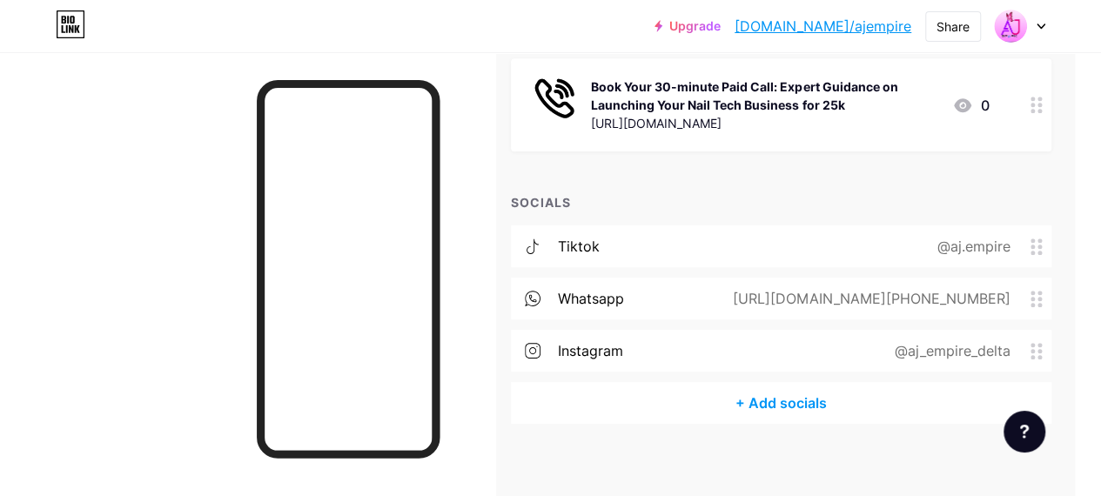
click at [721, 19] on link "Upgrade" at bounding box center [688, 26] width 66 height 14
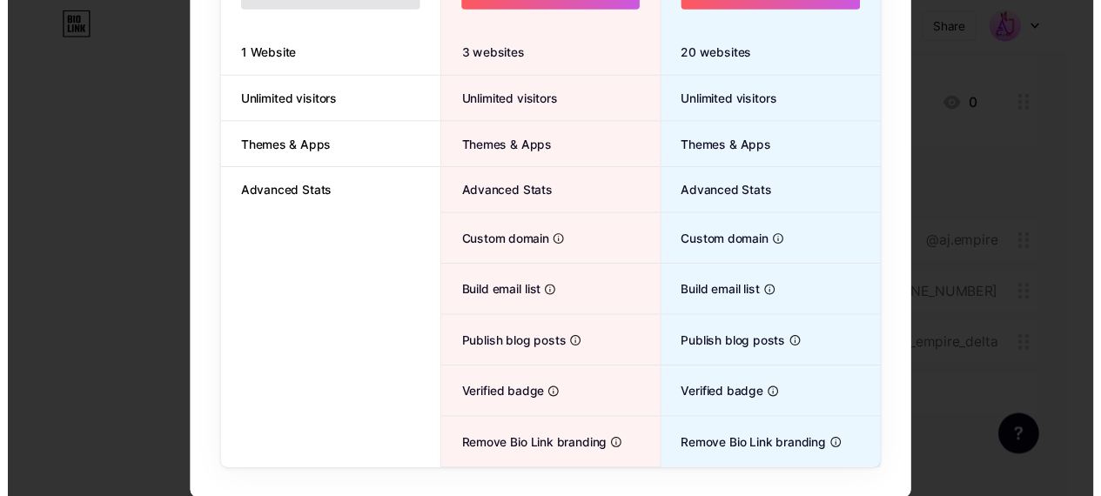
scroll to position [0, 0]
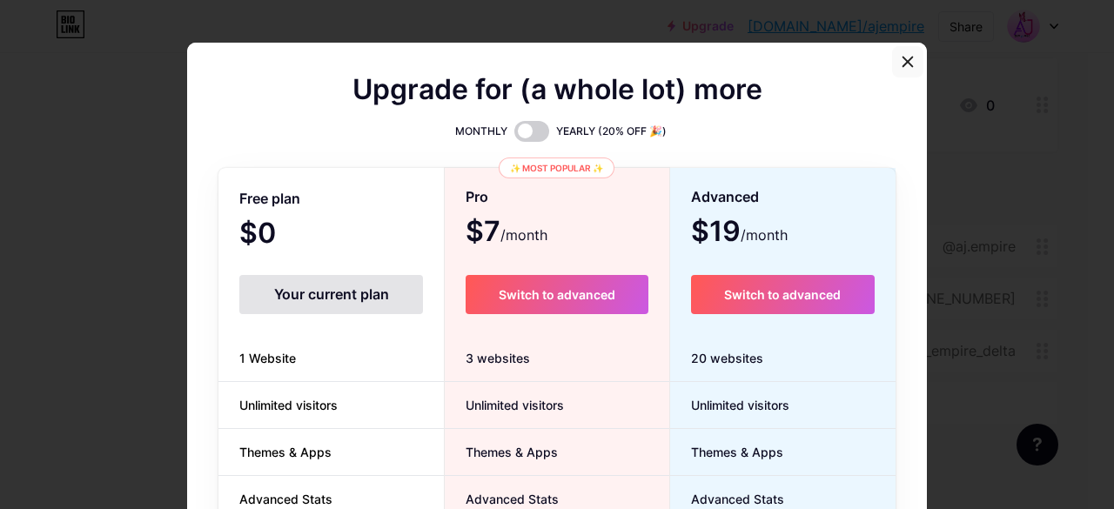
click at [905, 65] on icon at bounding box center [908, 62] width 14 height 14
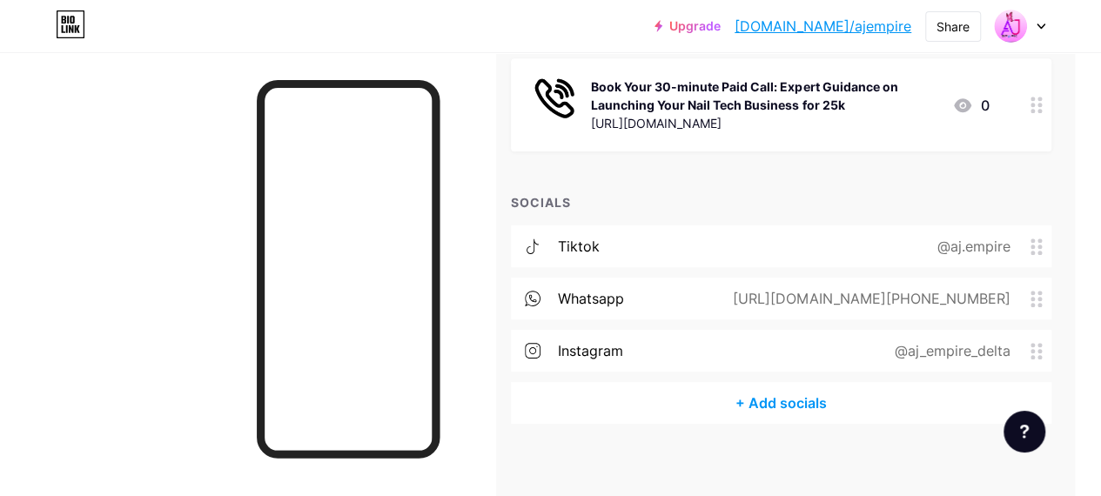
click at [1019, 293] on div "[URL][DOMAIN_NAME][PHONE_NUMBER]" at bounding box center [868, 298] width 326 height 21
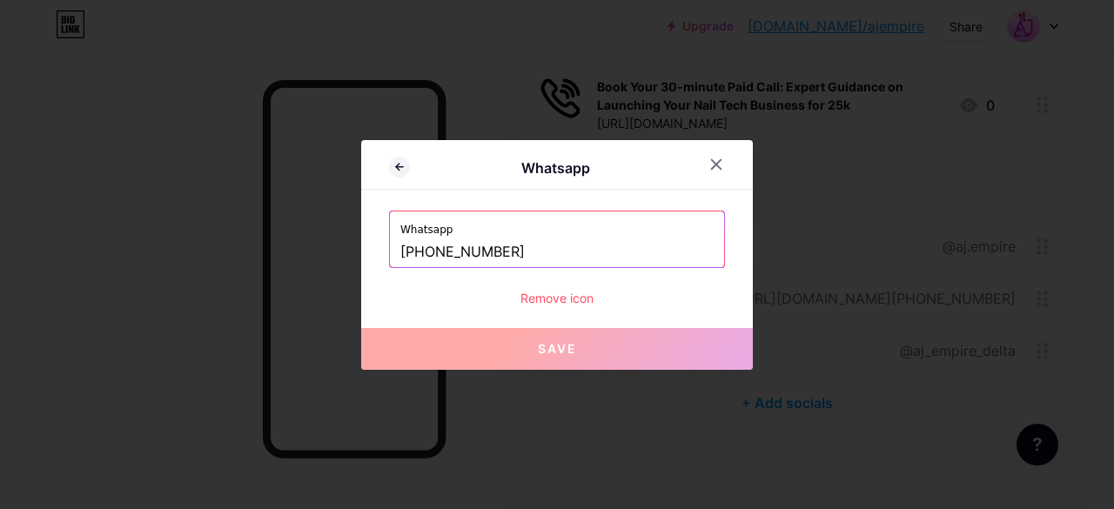
click at [559, 294] on div "Remove icon" at bounding box center [557, 298] width 336 height 18
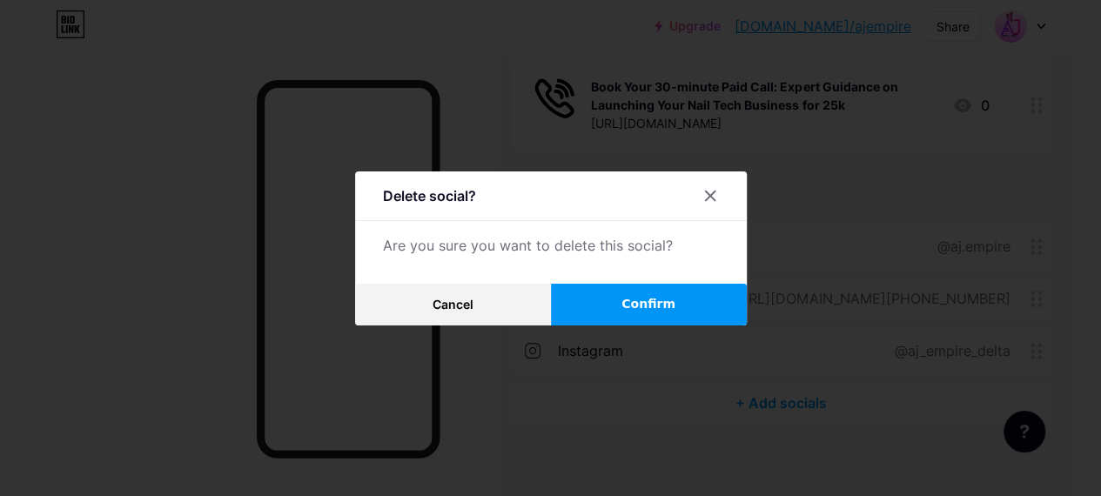
click at [602, 290] on button "Confirm" at bounding box center [649, 305] width 196 height 42
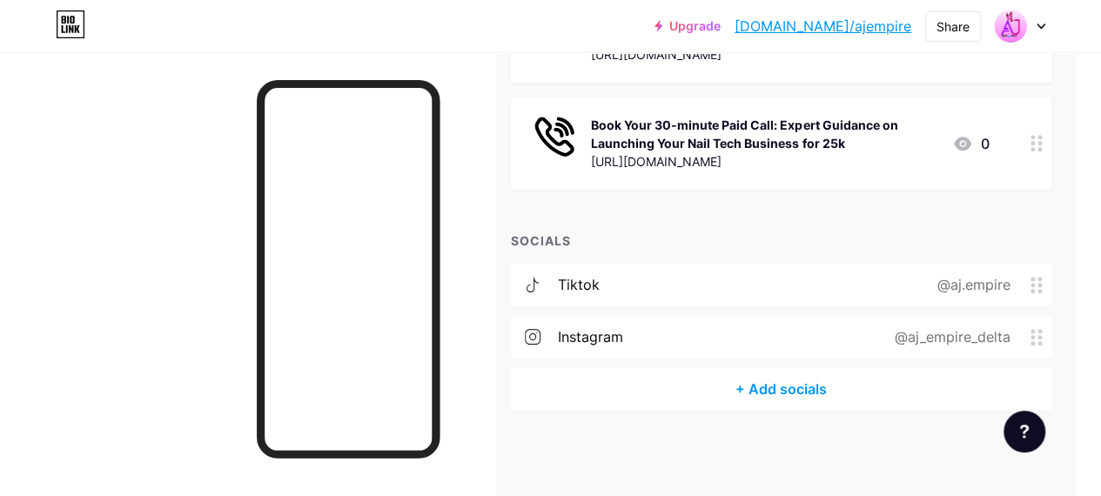
click at [1027, 281] on div "@aj.empire" at bounding box center [970, 284] width 122 height 21
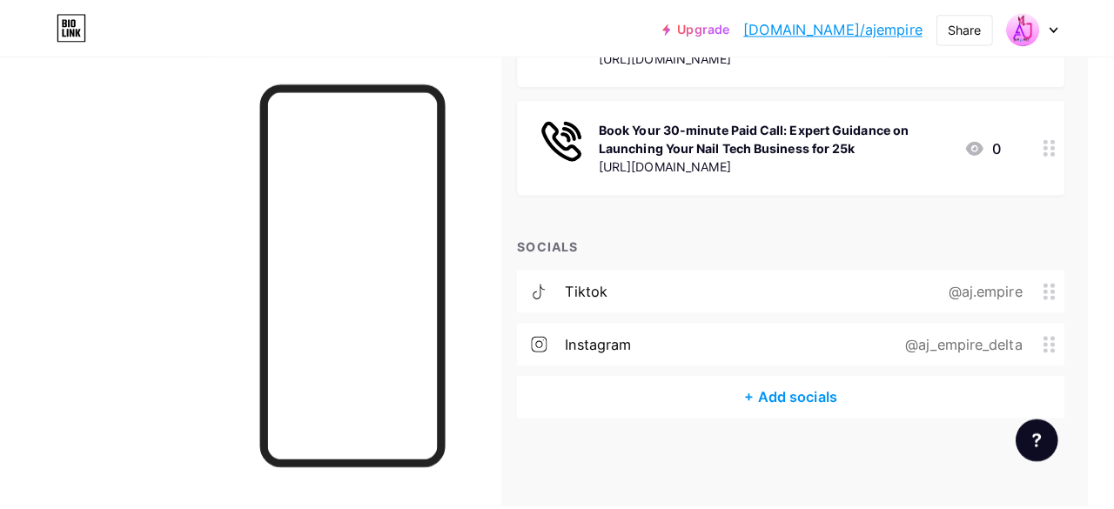
scroll to position [472, 26]
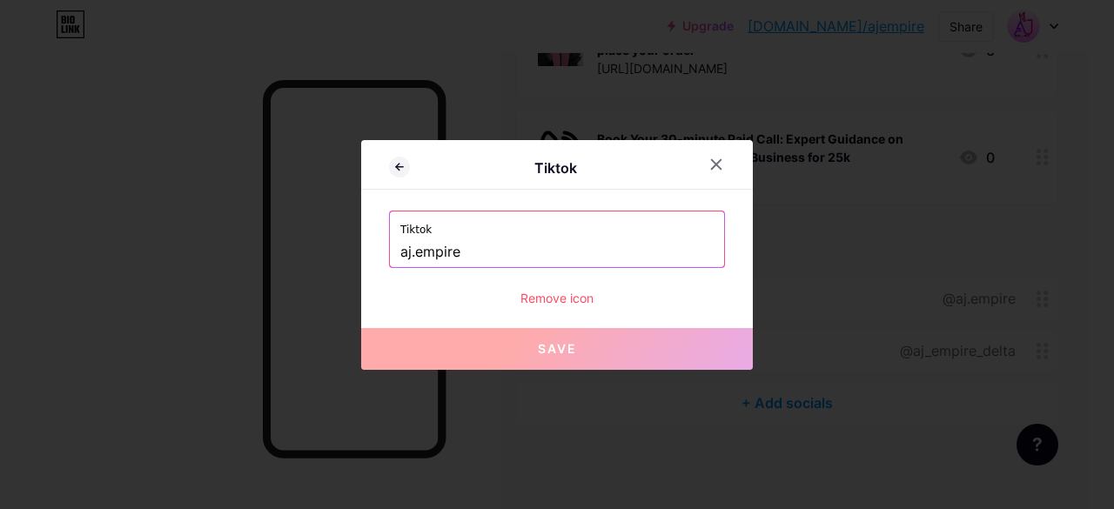
click at [552, 293] on div "Remove icon" at bounding box center [557, 298] width 336 height 18
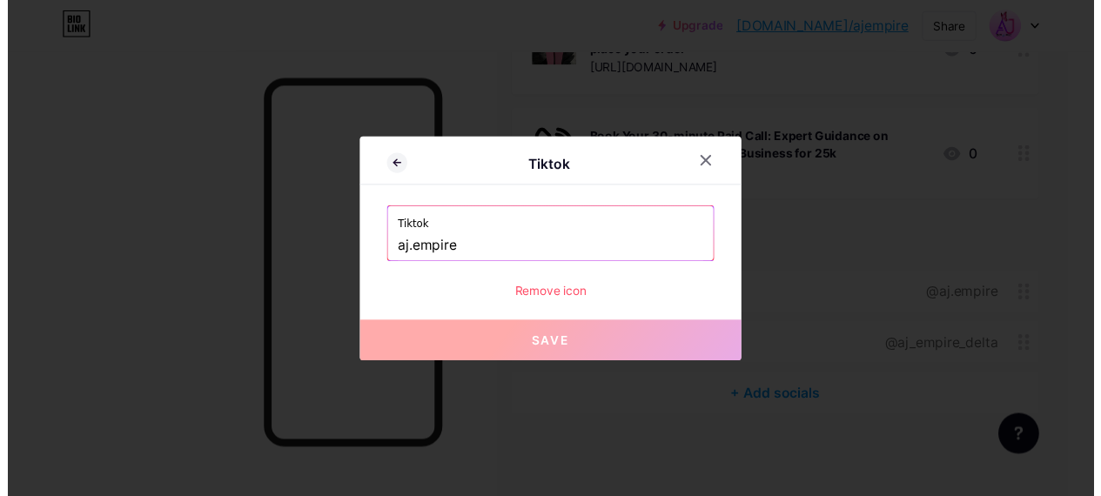
scroll to position [486, 26]
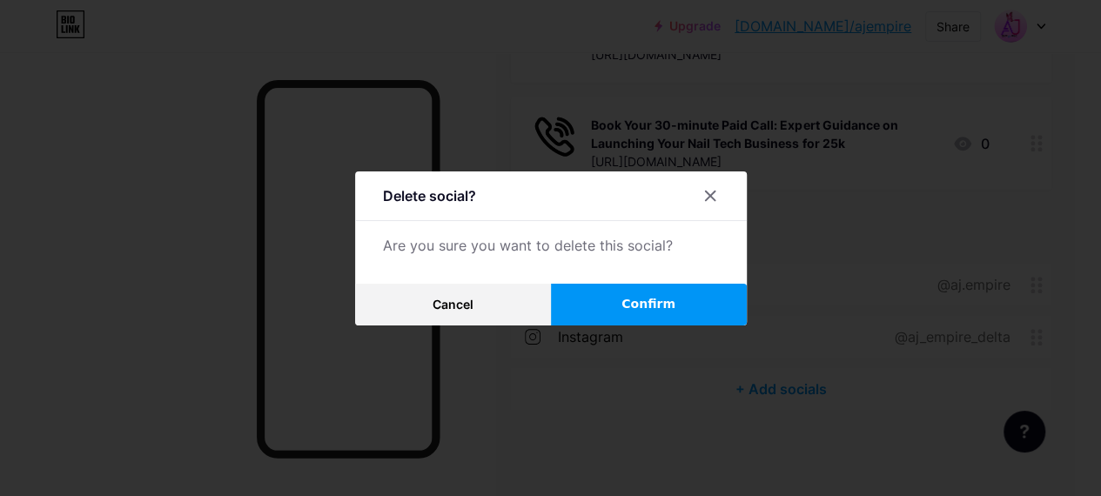
click at [649, 302] on span "Confirm" at bounding box center [649, 304] width 54 height 18
